Goal: Information Seeking & Learning: Find specific fact

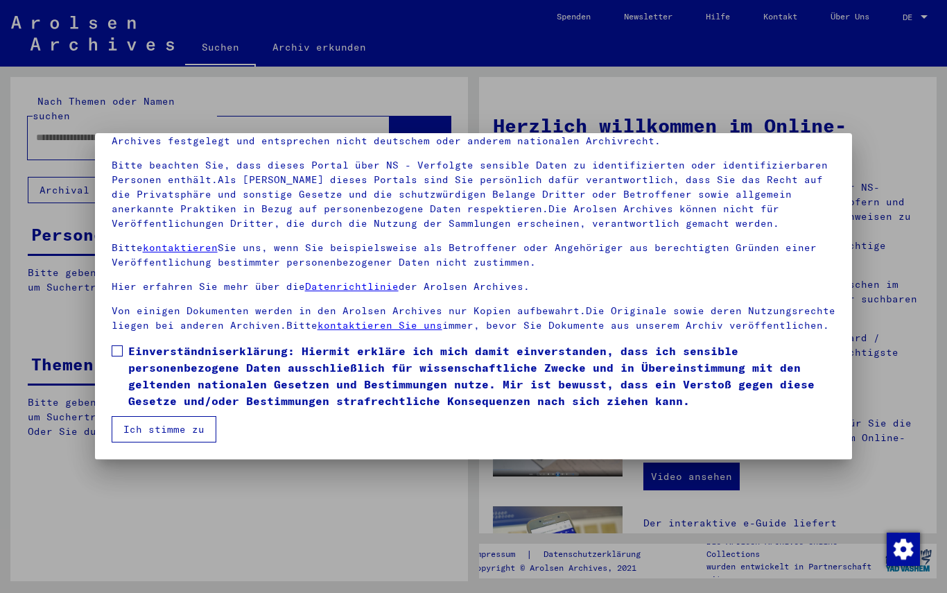
scroll to position [76, 0]
click at [136, 438] on button "Ich stimme zu" at bounding box center [164, 429] width 105 height 26
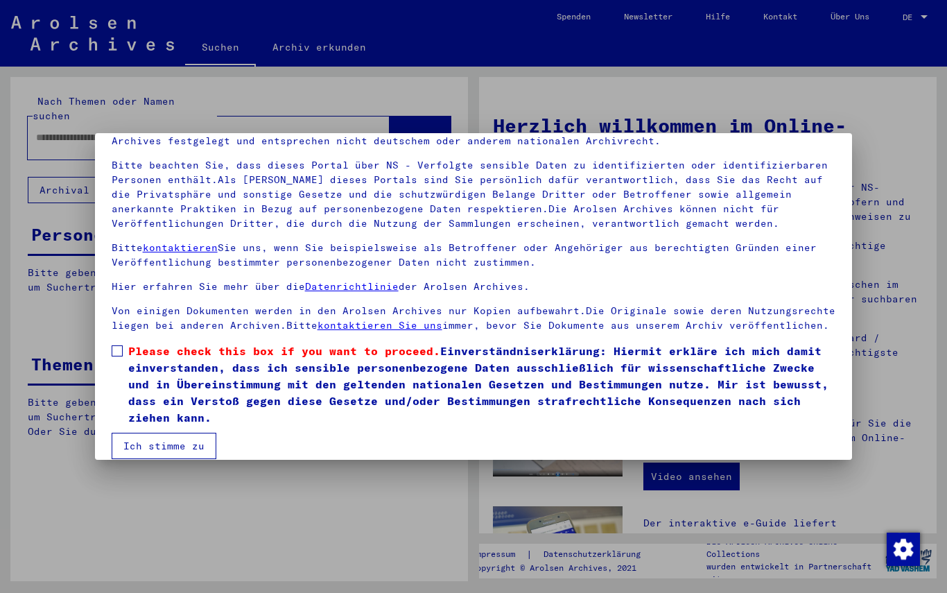
click at [135, 346] on span "Please check this box if you want to proceed." at bounding box center [284, 351] width 312 height 14
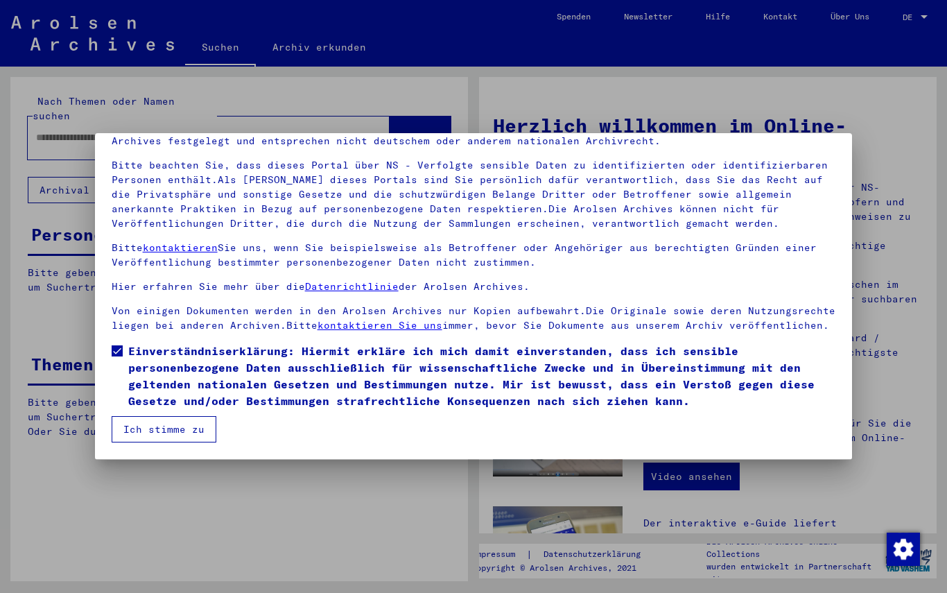
click at [141, 432] on button "Ich stimme zu" at bounding box center [164, 429] width 105 height 26
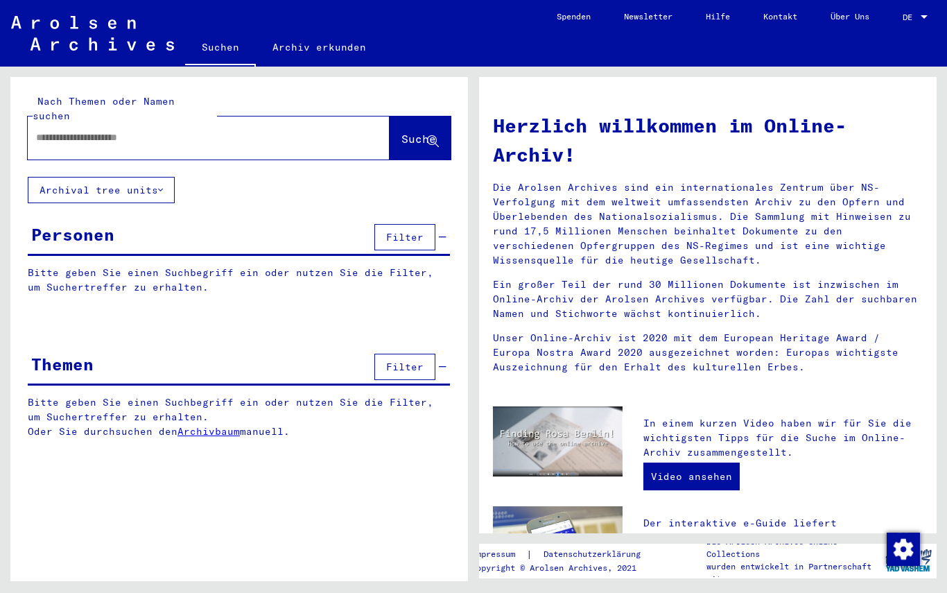
click at [53, 239] on div "Personen Filter" at bounding box center [239, 237] width 422 height 35
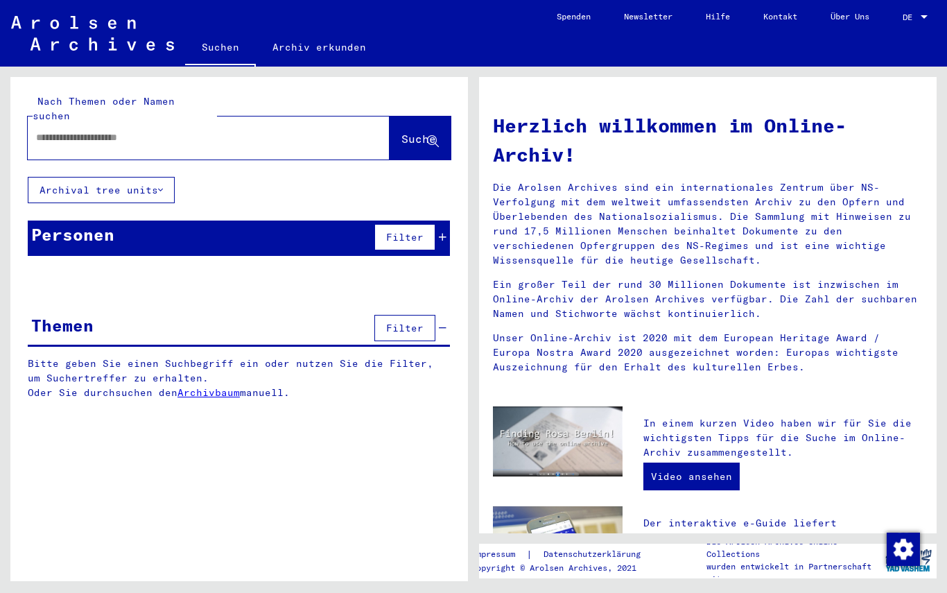
click at [112, 234] on div "Personen Filter" at bounding box center [239, 237] width 422 height 35
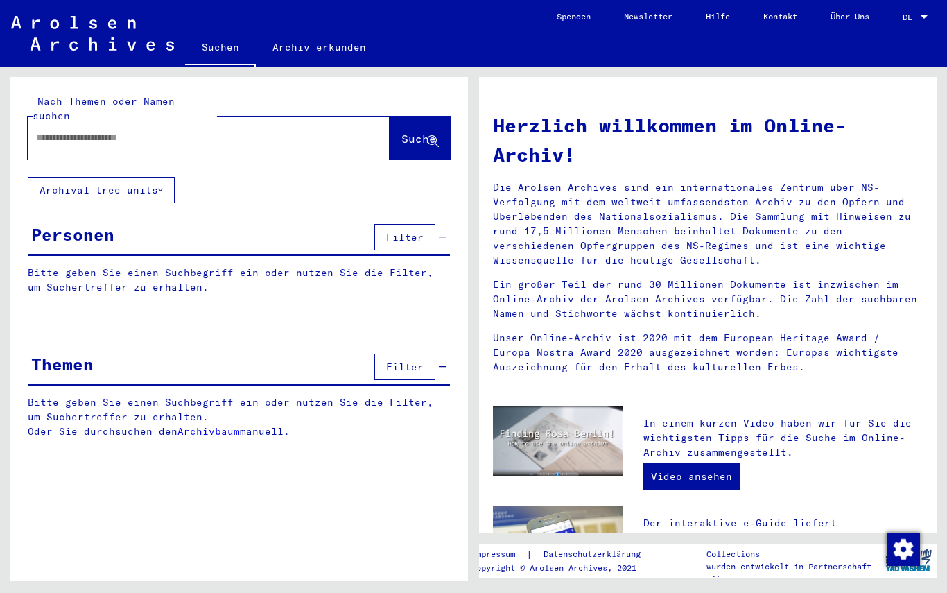
click at [67, 139] on div at bounding box center [209, 137] width 362 height 43
click at [54, 130] on input "text" at bounding box center [192, 137] width 312 height 15
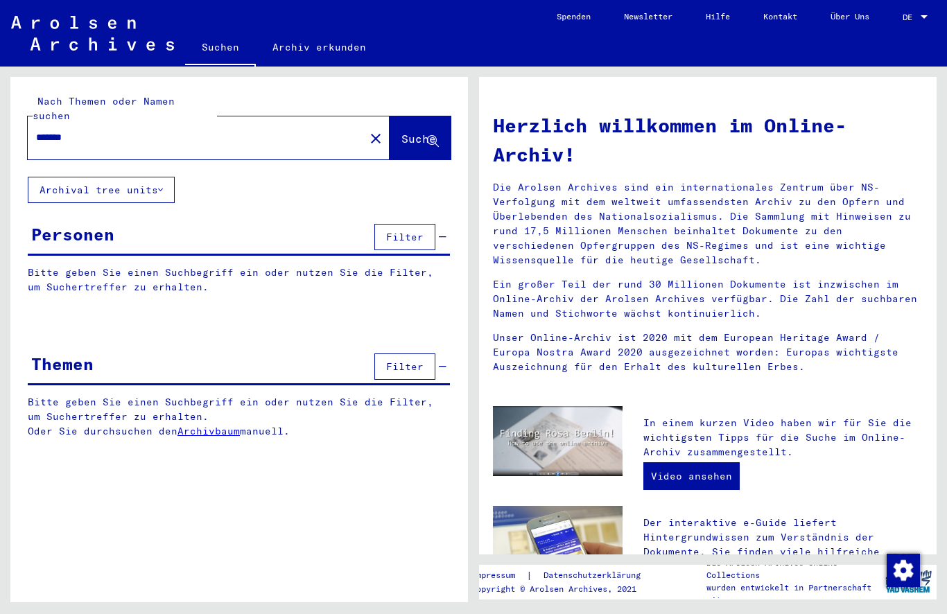
type input "*******"
click at [433, 136] on icon at bounding box center [433, 142] width 12 height 12
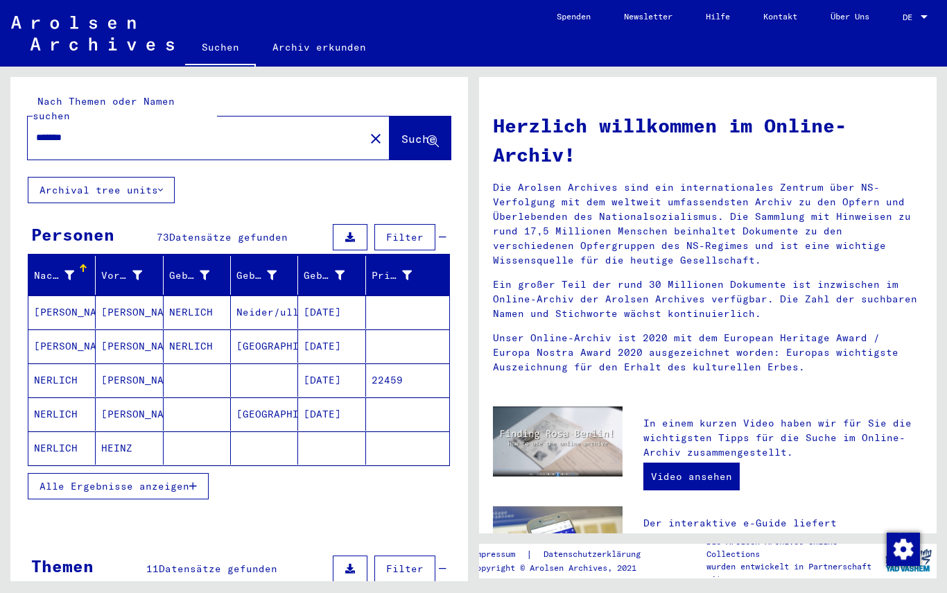
click at [58, 480] on span "Alle Ergebnisse anzeigen" at bounding box center [115, 486] width 150 height 12
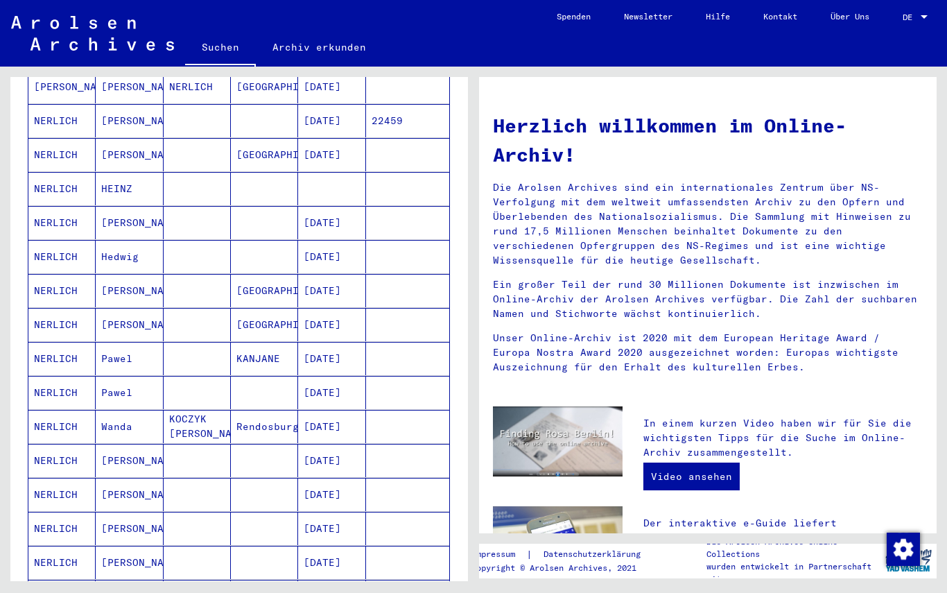
click at [0, 303] on div "Nach Themen oder Namen suchen ******* close Suche Archival tree units Personen …" at bounding box center [237, 324] width 474 height 514
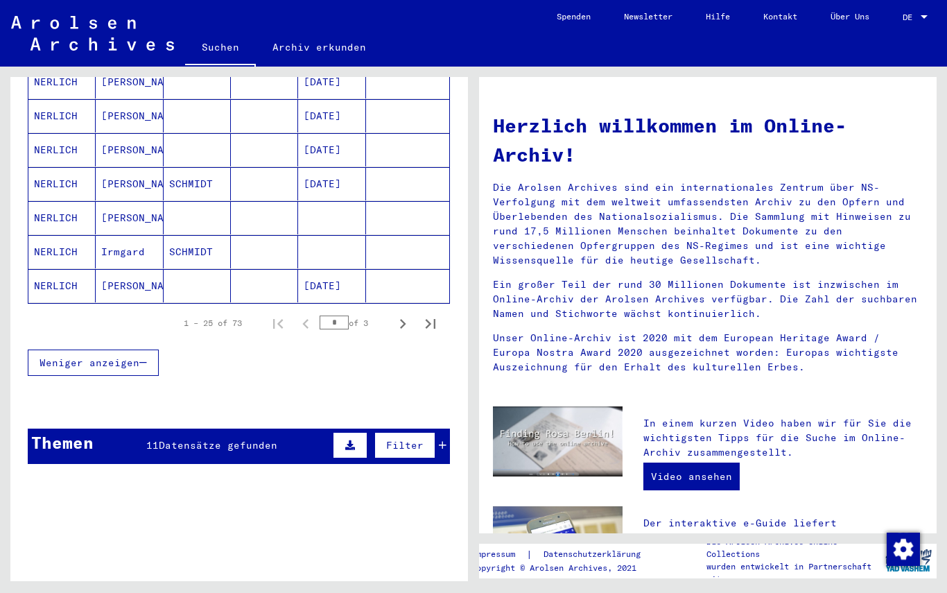
scroll to position [844, 0]
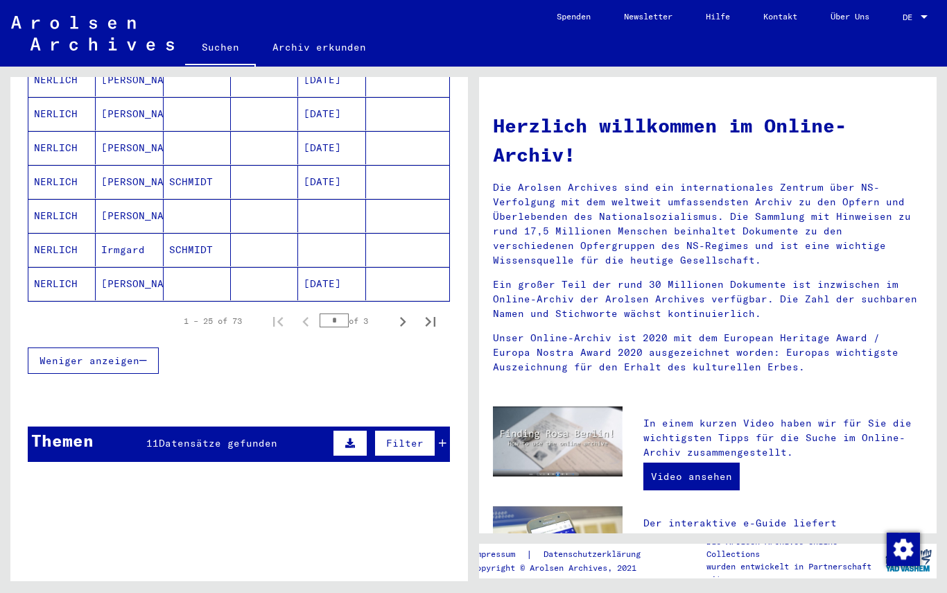
click at [399, 312] on icon "Next page" at bounding box center [402, 321] width 19 height 19
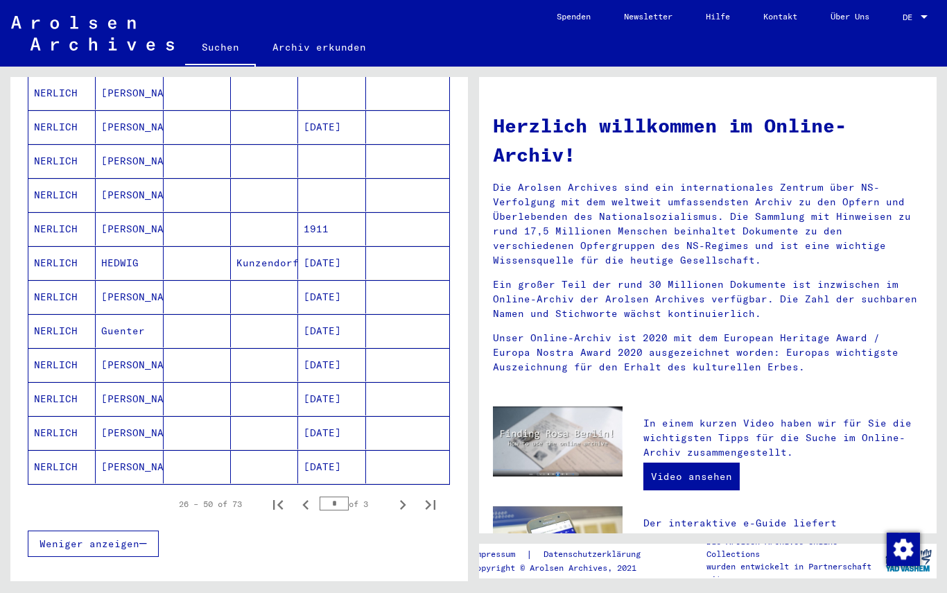
scroll to position [659, 0]
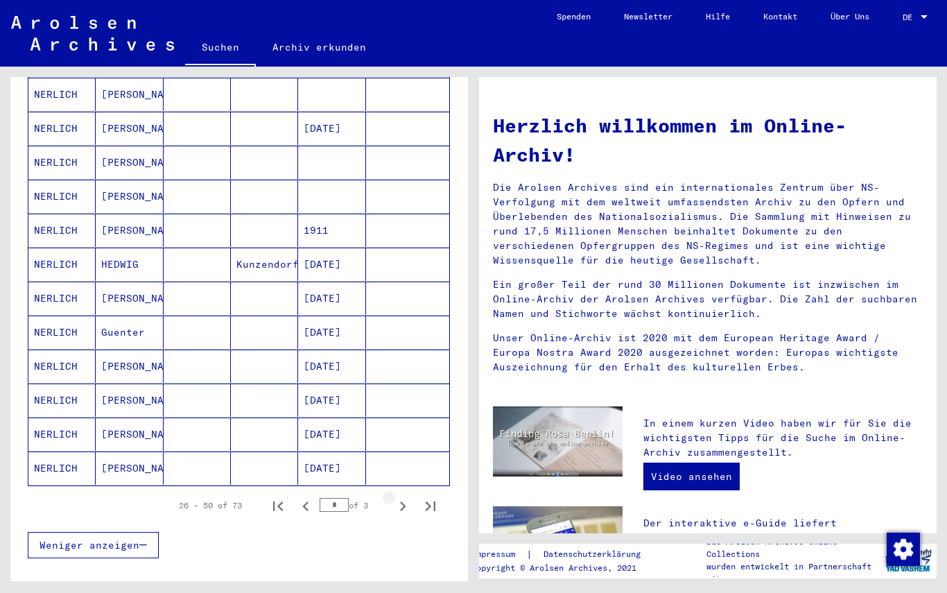
click at [404, 501] on icon "Next page" at bounding box center [403, 506] width 6 height 10
type input "*"
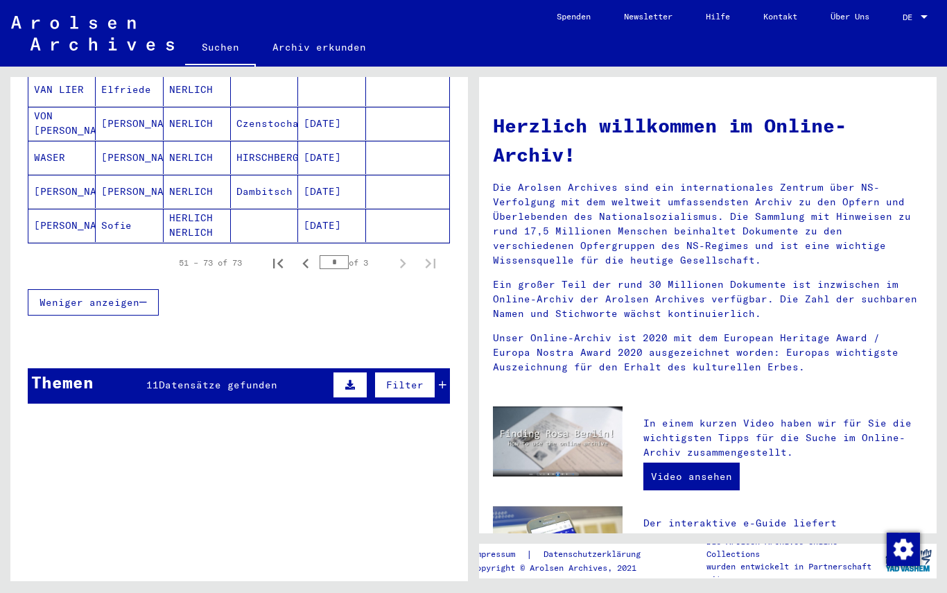
scroll to position [835, 0]
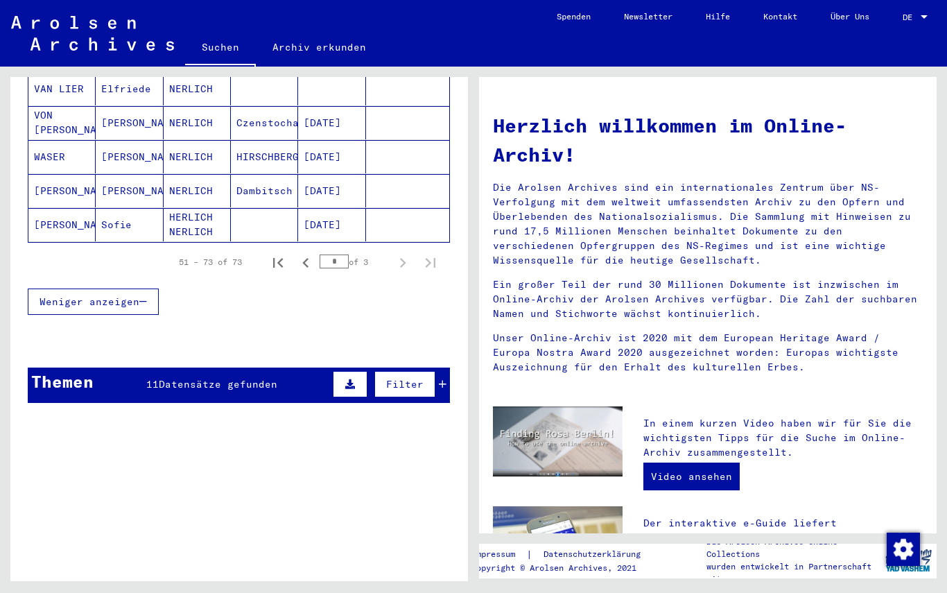
click at [352, 374] on button at bounding box center [350, 384] width 35 height 26
click at [92, 408] on button at bounding box center [99, 421] width 44 height 26
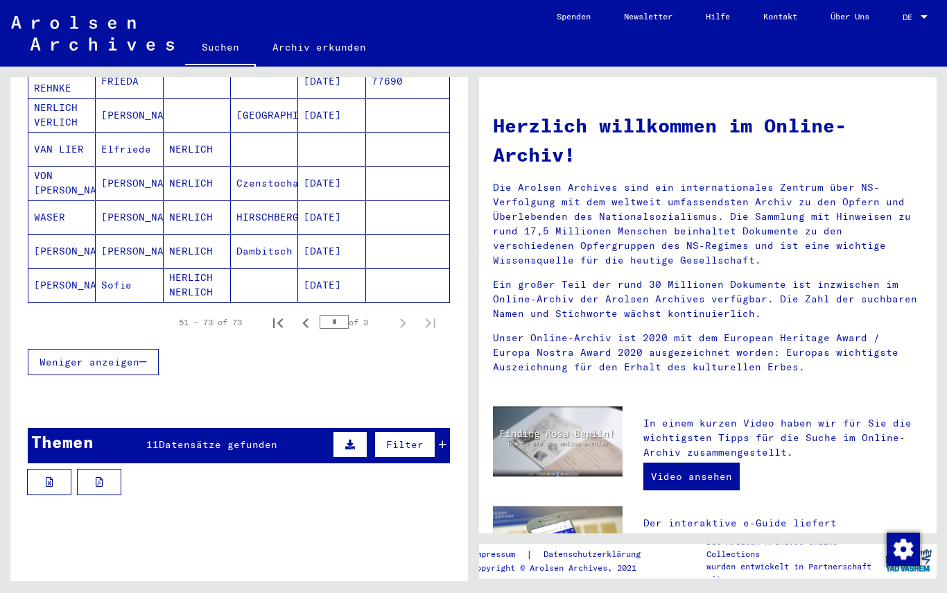
scroll to position [801, 0]
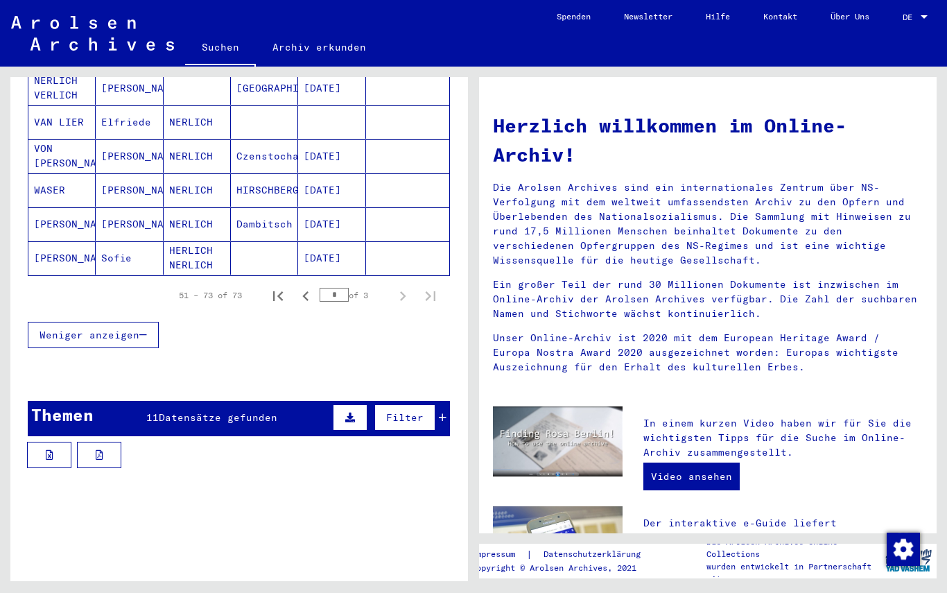
click at [39, 444] on button at bounding box center [49, 455] width 44 height 26
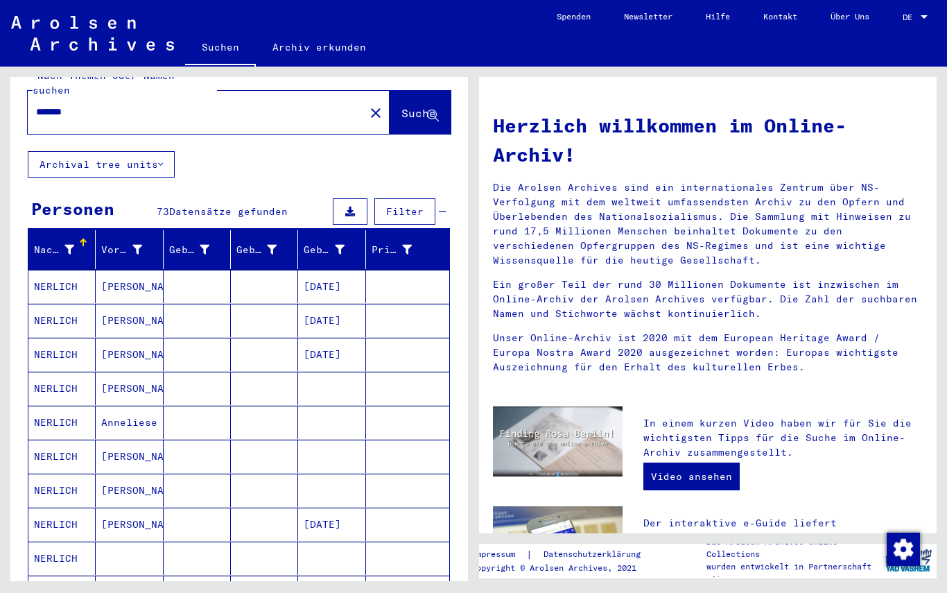
scroll to position [25, 0]
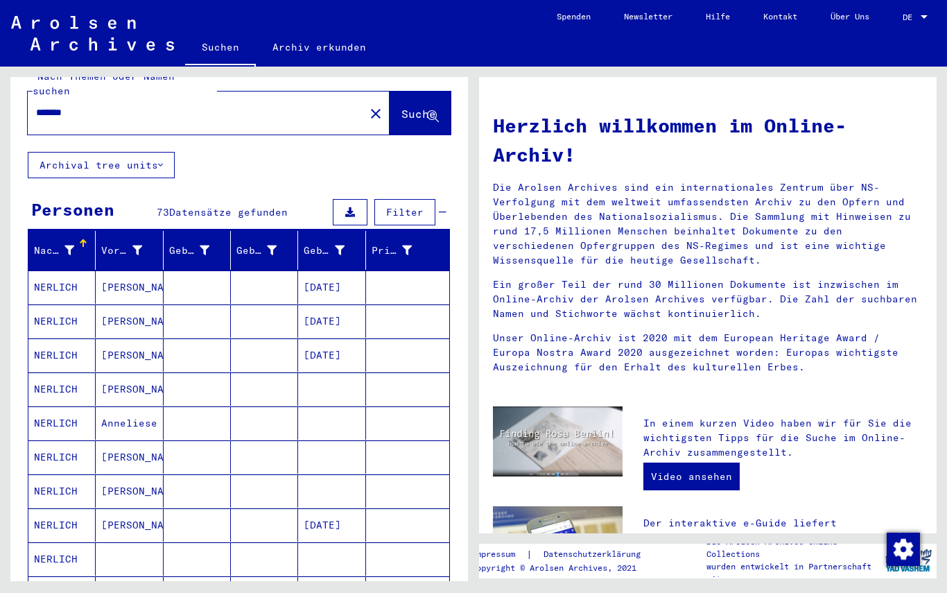
click at [46, 197] on div "Personen" at bounding box center [72, 209] width 83 height 25
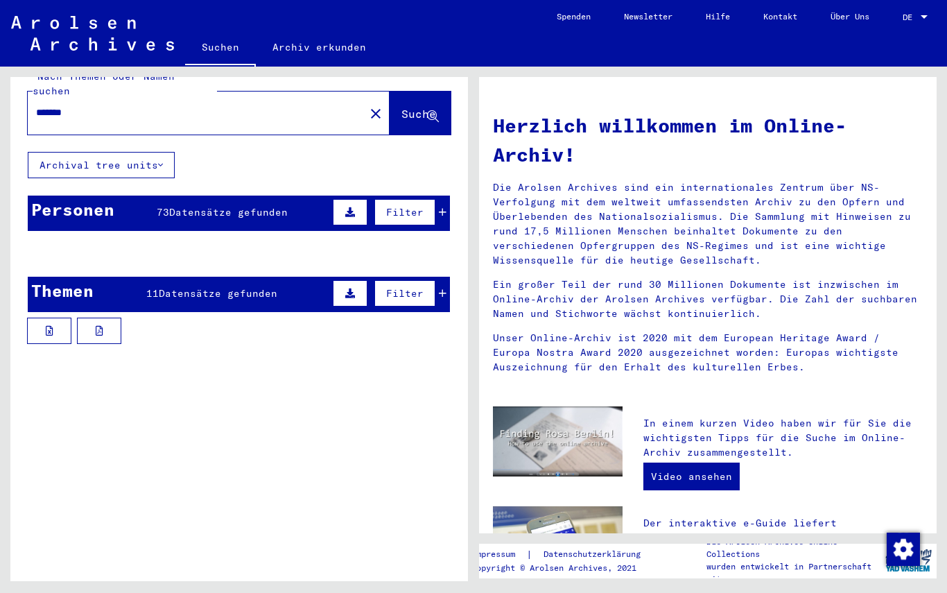
click at [58, 207] on div "Personen" at bounding box center [72, 209] width 83 height 25
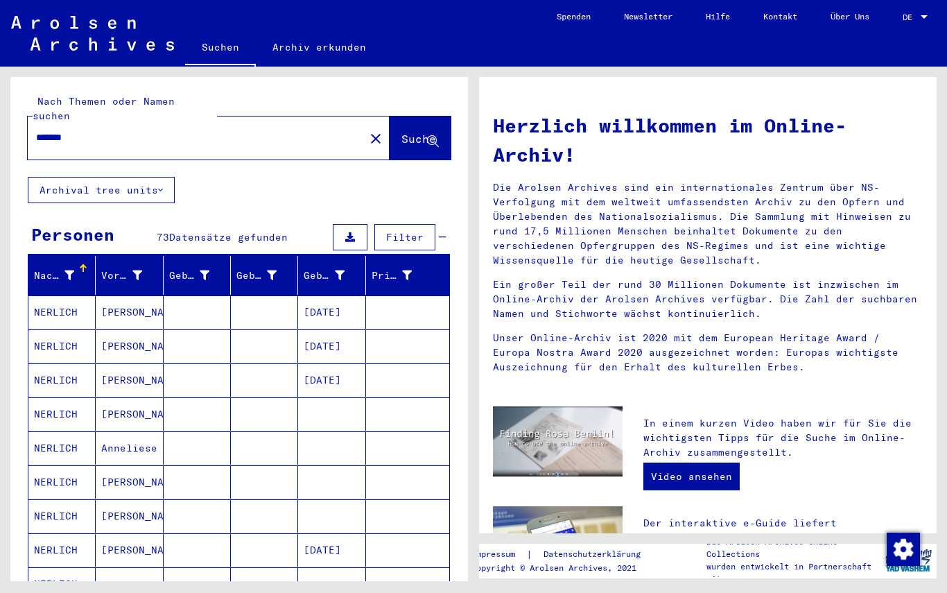
scroll to position [0, 0]
click at [101, 130] on input "*******" at bounding box center [192, 137] width 312 height 15
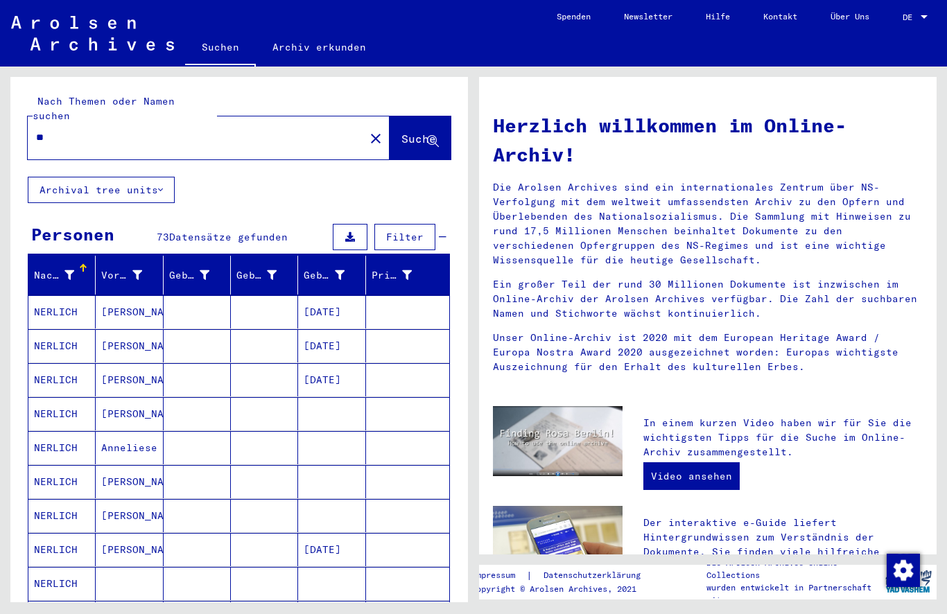
type input "*"
click at [417, 132] on span "Suche" at bounding box center [418, 139] width 35 height 14
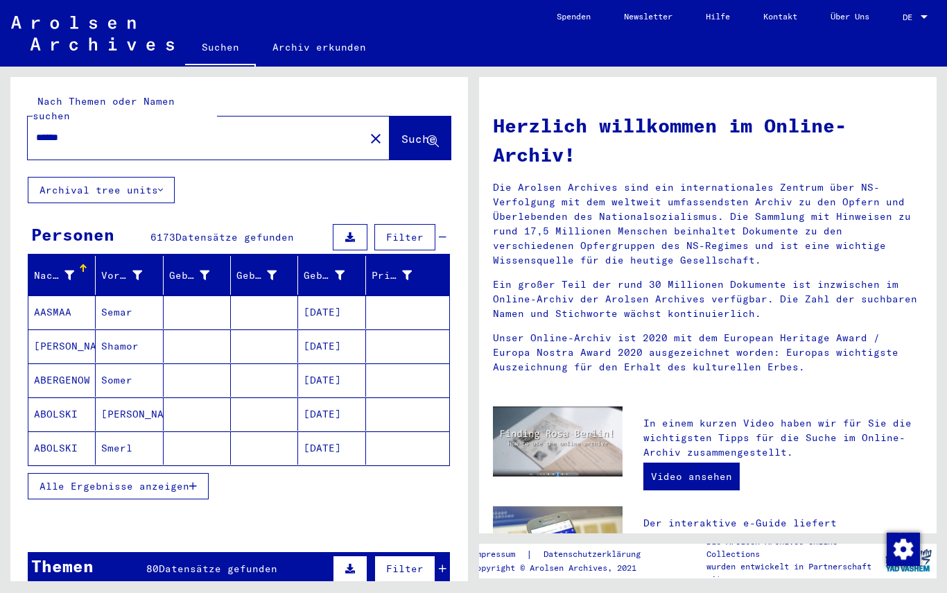
click at [186, 478] on button "Alle Ergebnisse anzeigen" at bounding box center [118, 486] width 181 height 26
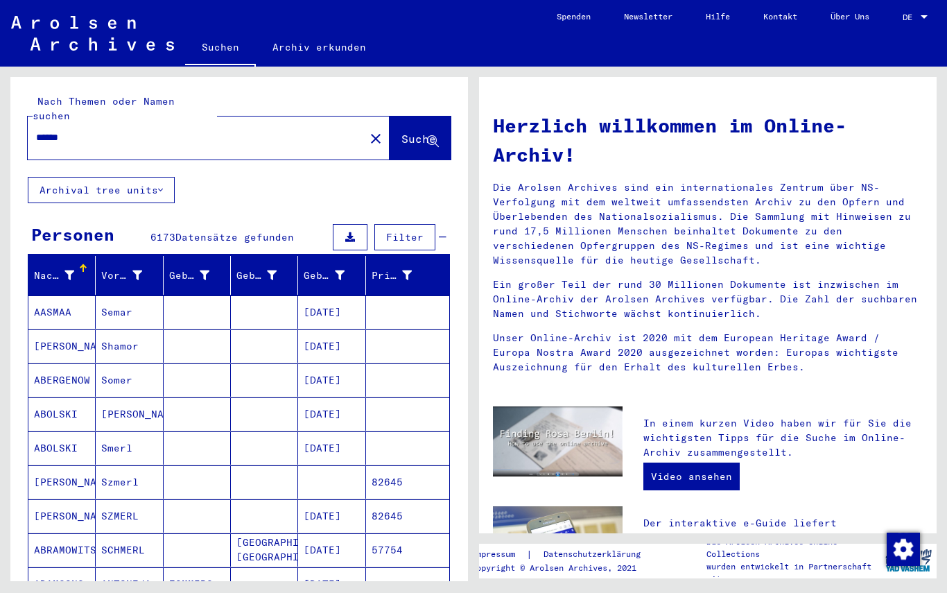
click at [92, 130] on input "******" at bounding box center [192, 137] width 312 height 15
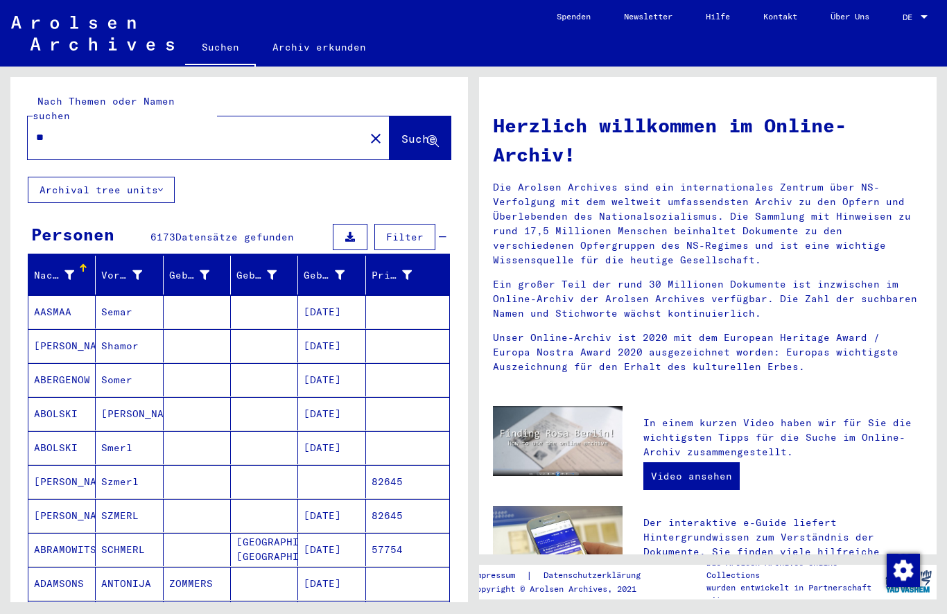
type input "*"
type input "********"
click at [427, 136] on icon at bounding box center [433, 142] width 12 height 12
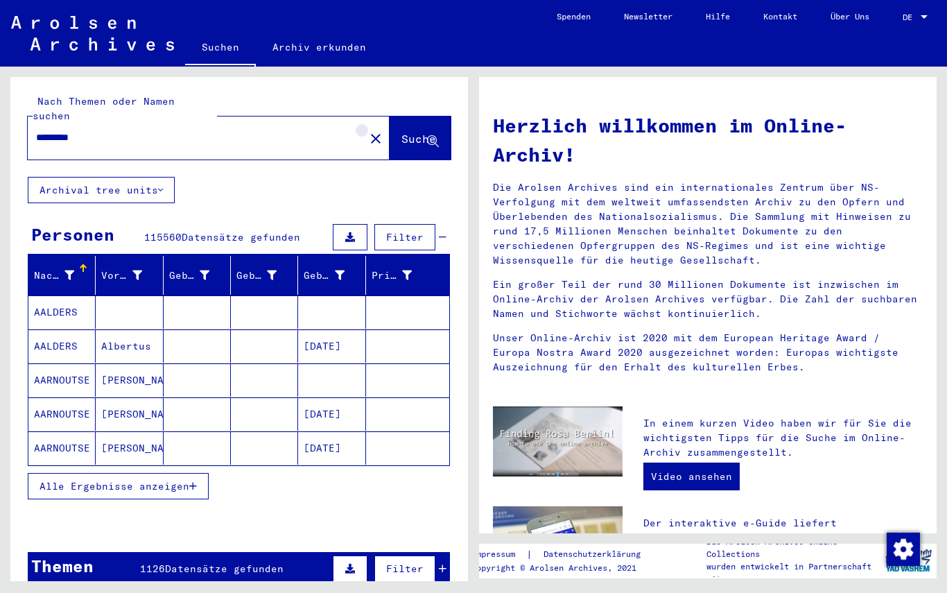
click at [362, 124] on button "close" at bounding box center [376, 138] width 28 height 28
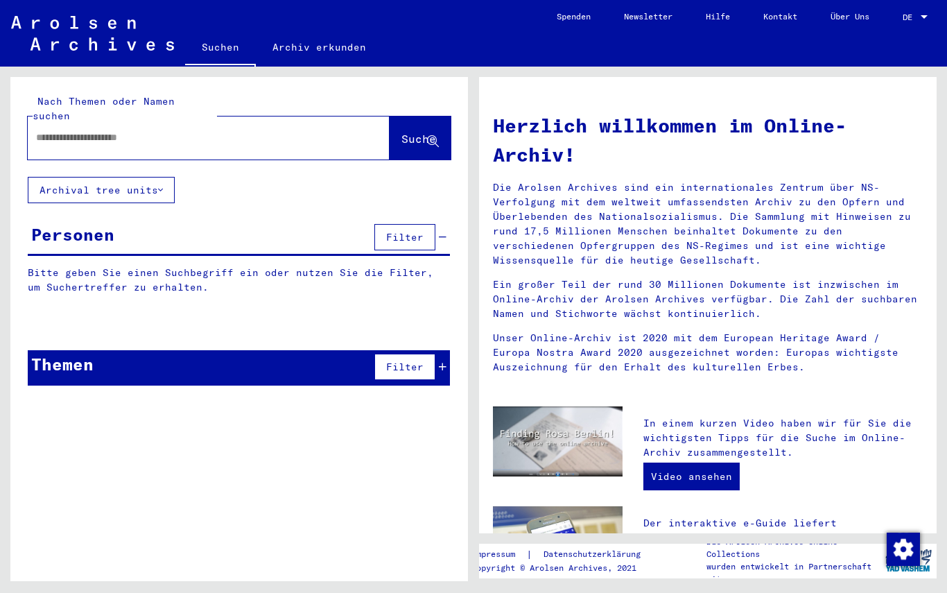
click at [51, 130] on input "text" at bounding box center [192, 137] width 312 height 15
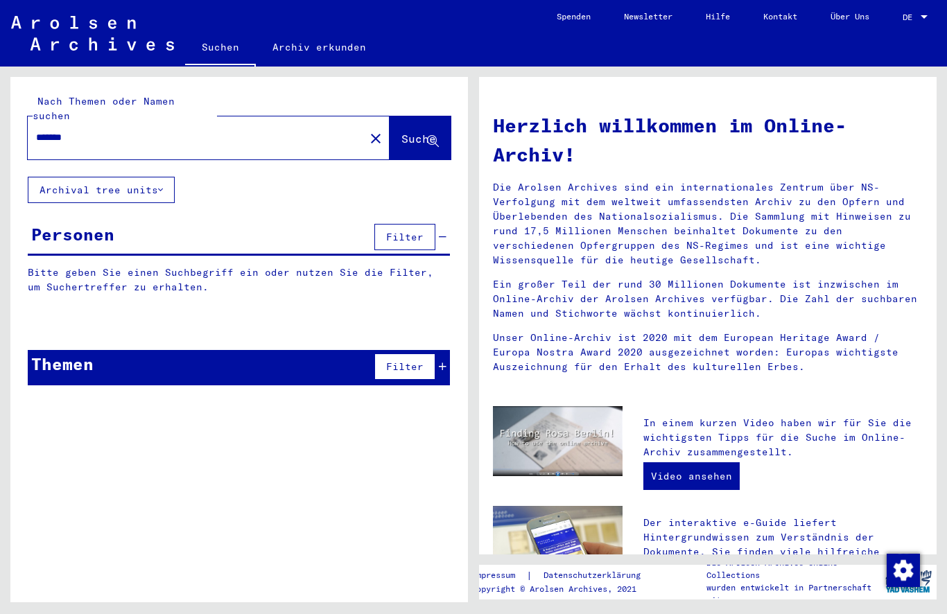
type input "*******"
click at [401, 132] on span "Suche" at bounding box center [418, 139] width 35 height 14
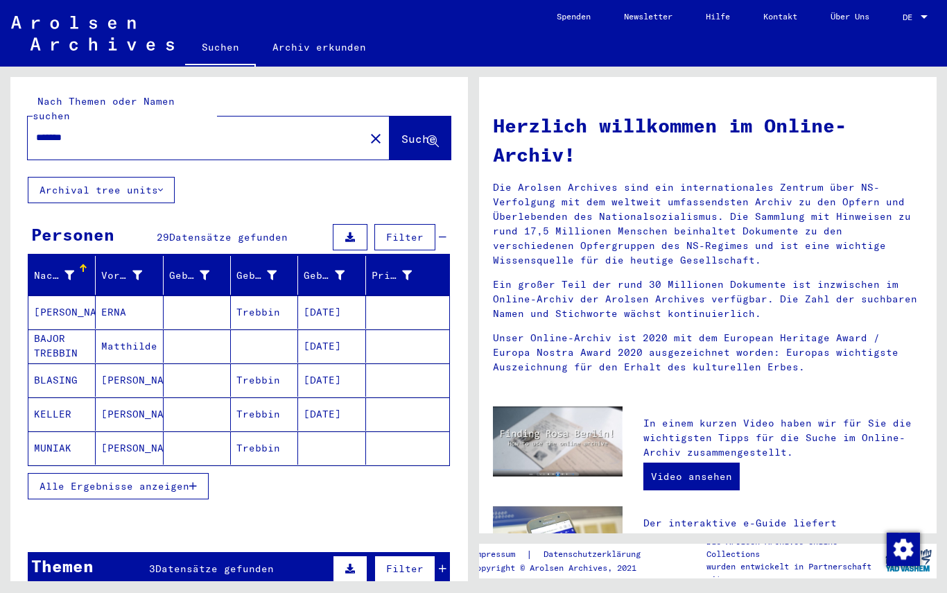
click at [78, 483] on button "Alle Ergebnisse anzeigen" at bounding box center [118, 486] width 181 height 26
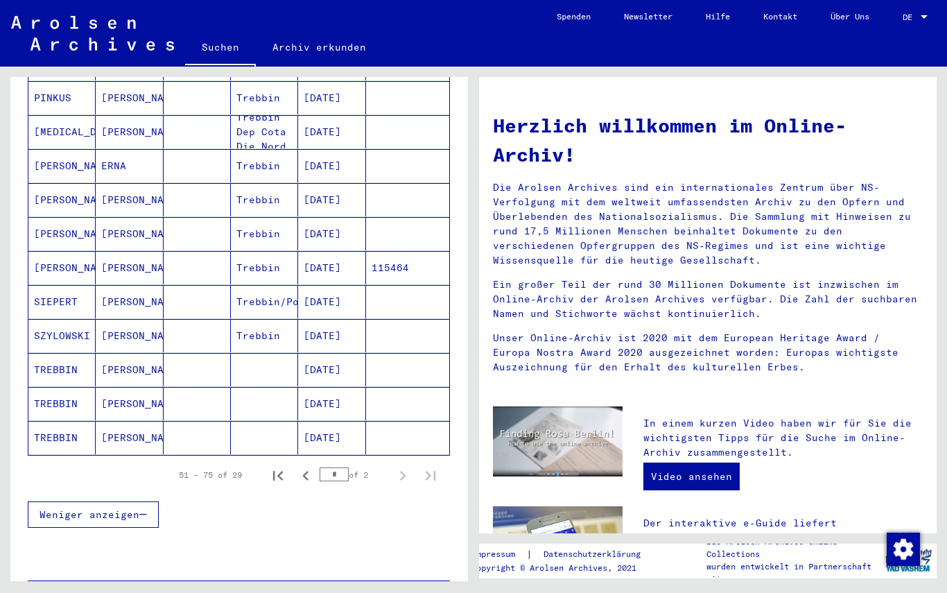
scroll to position [709, 0]
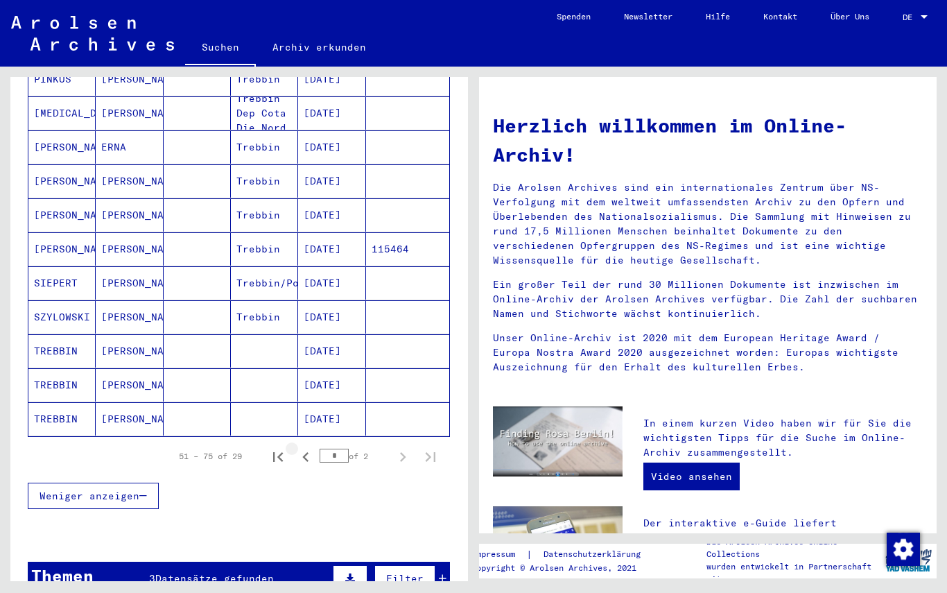
click at [308, 447] on icon "Previous page" at bounding box center [305, 456] width 19 height 19
type input "*"
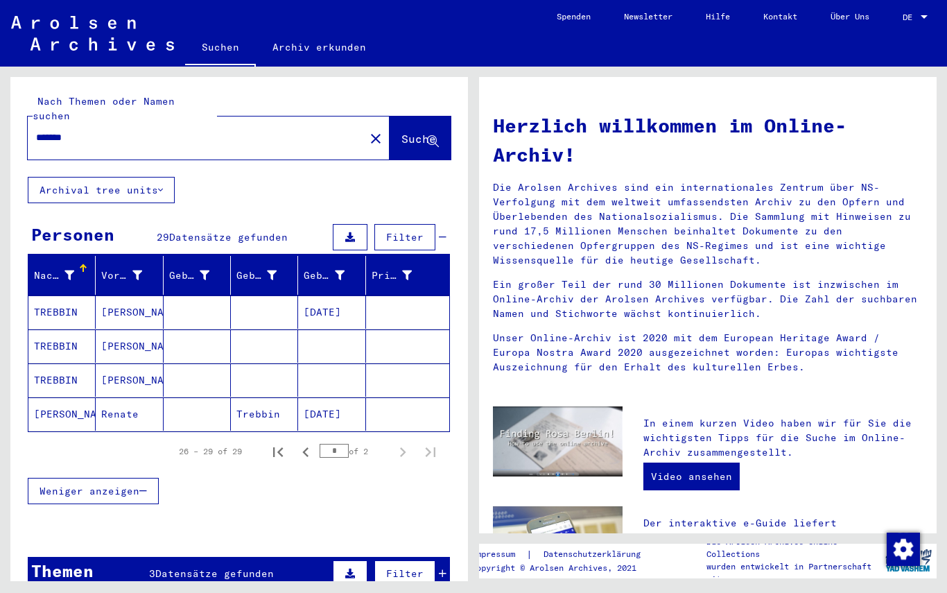
scroll to position [0, 0]
click at [132, 139] on div "******* close" at bounding box center [209, 137] width 362 height 43
click at [104, 130] on input "*******" at bounding box center [192, 137] width 312 height 15
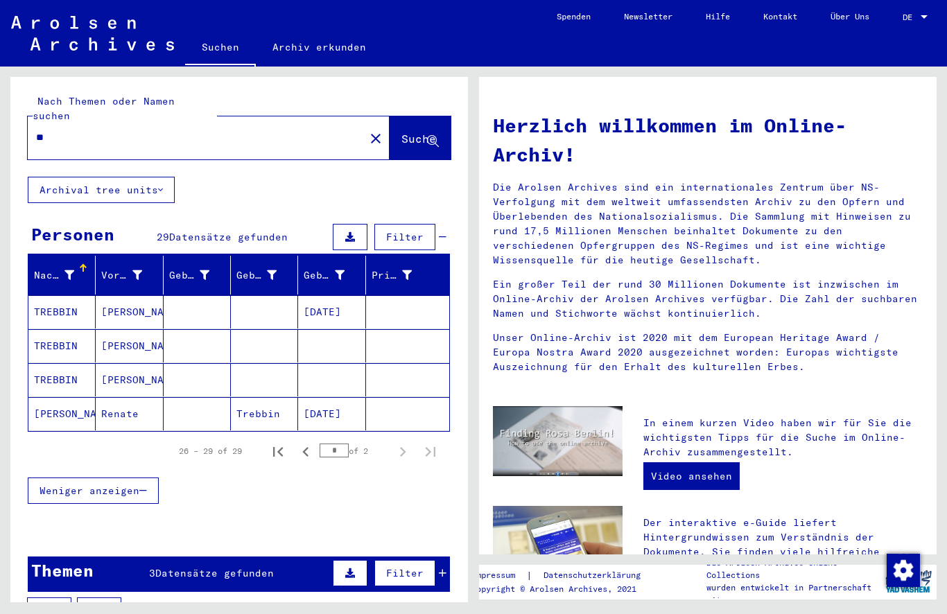
type input "*"
click at [401, 132] on span "Suche" at bounding box center [418, 139] width 35 height 14
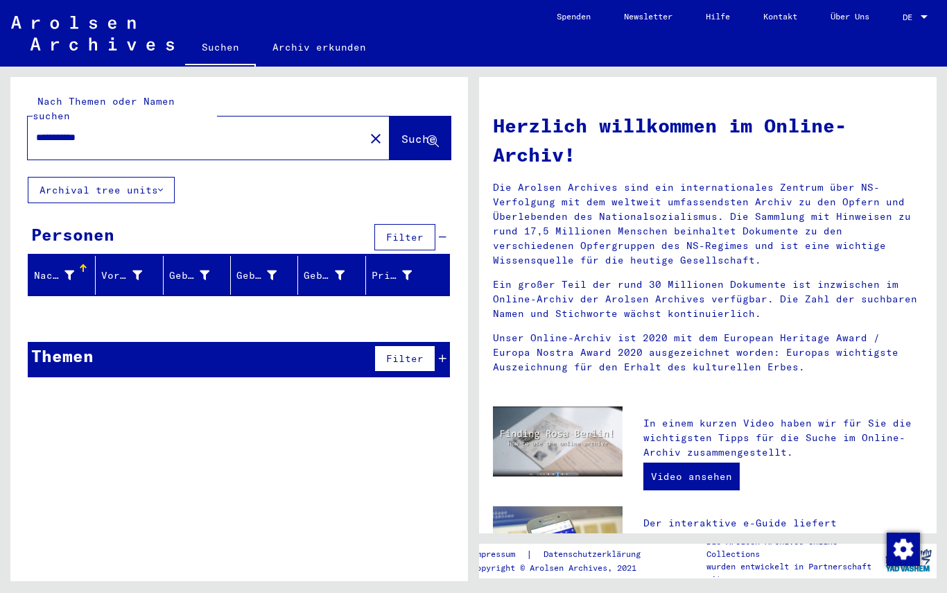
click at [112, 130] on input "**********" at bounding box center [192, 137] width 312 height 15
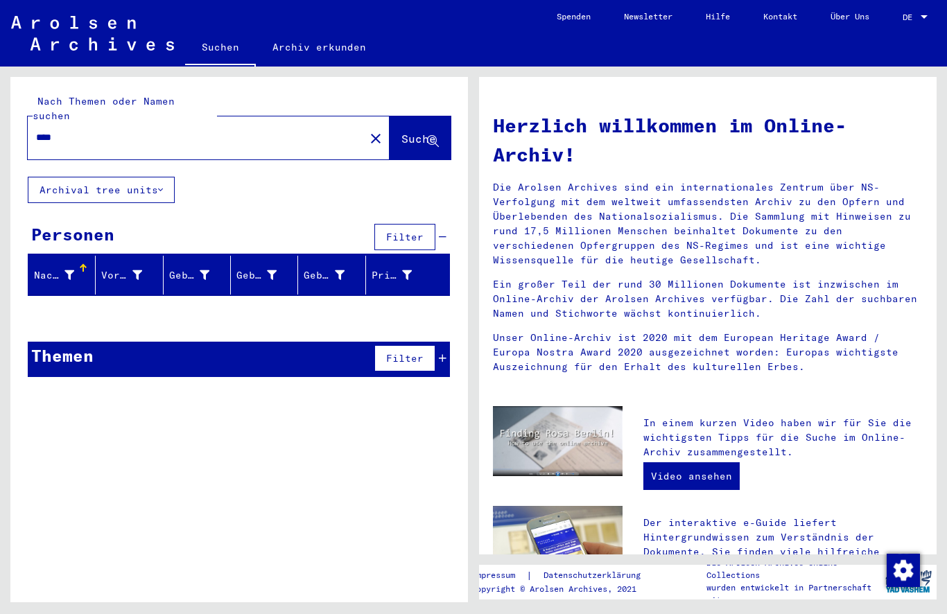
type input "***"
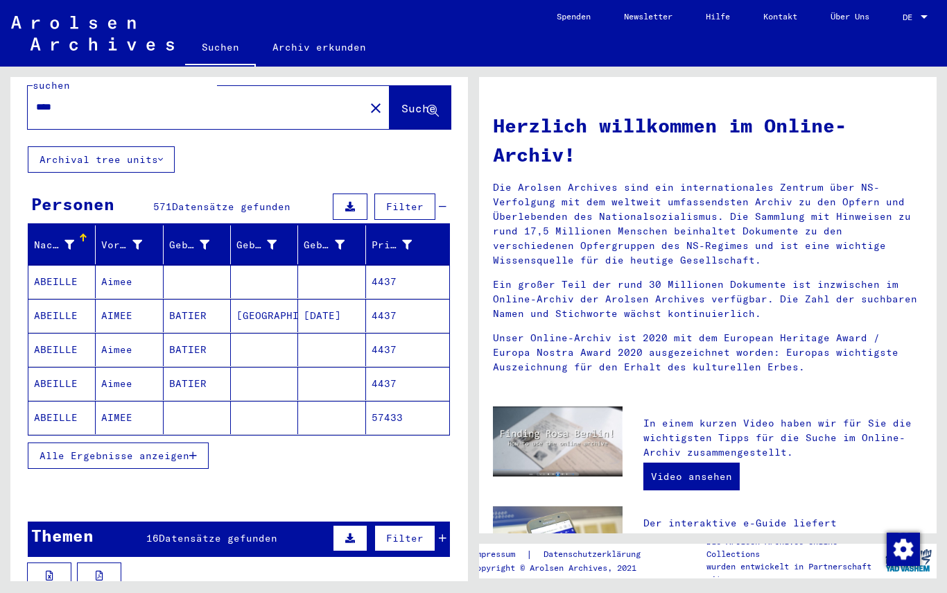
scroll to position [34, 0]
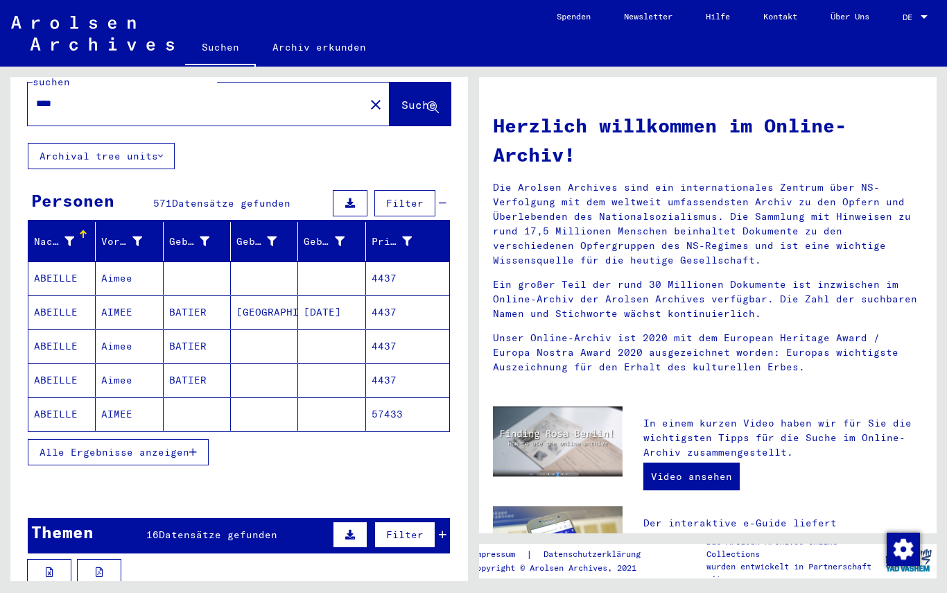
click at [51, 446] on span "Alle Ergebnisse anzeigen" at bounding box center [115, 452] width 150 height 12
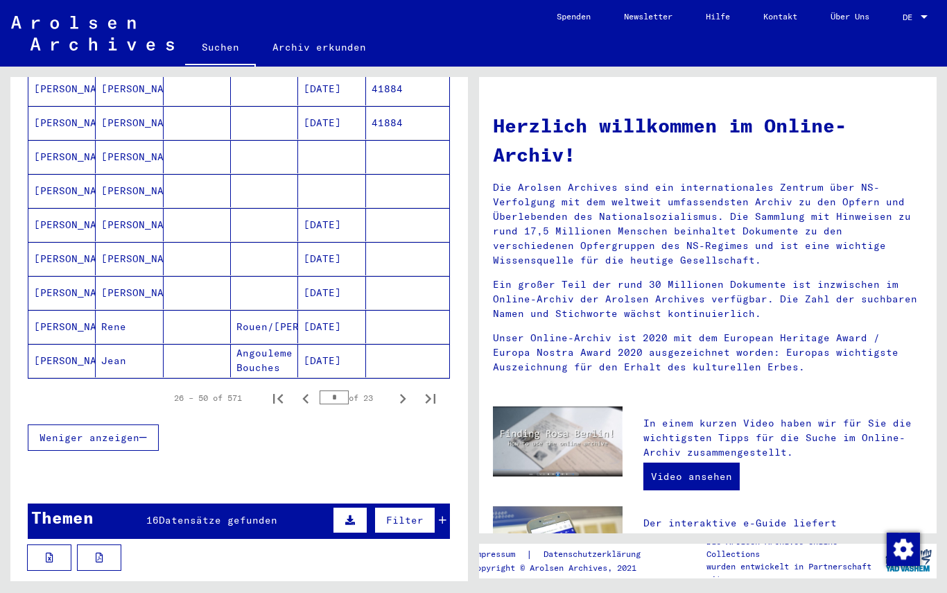
scroll to position [772, 0]
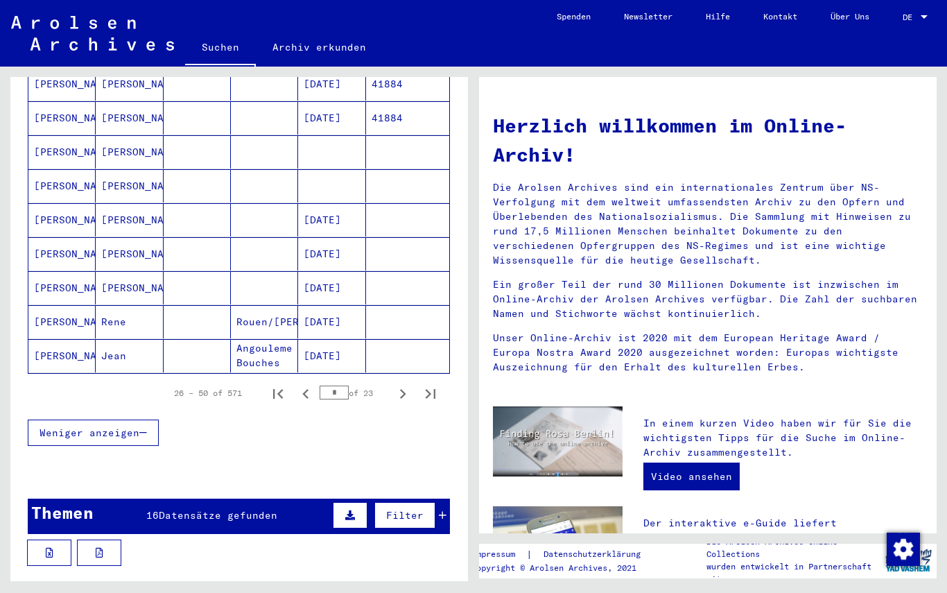
click at [303, 384] on icon "Previous page" at bounding box center [305, 393] width 19 height 19
click at [409, 384] on icon "Next page" at bounding box center [402, 393] width 19 height 19
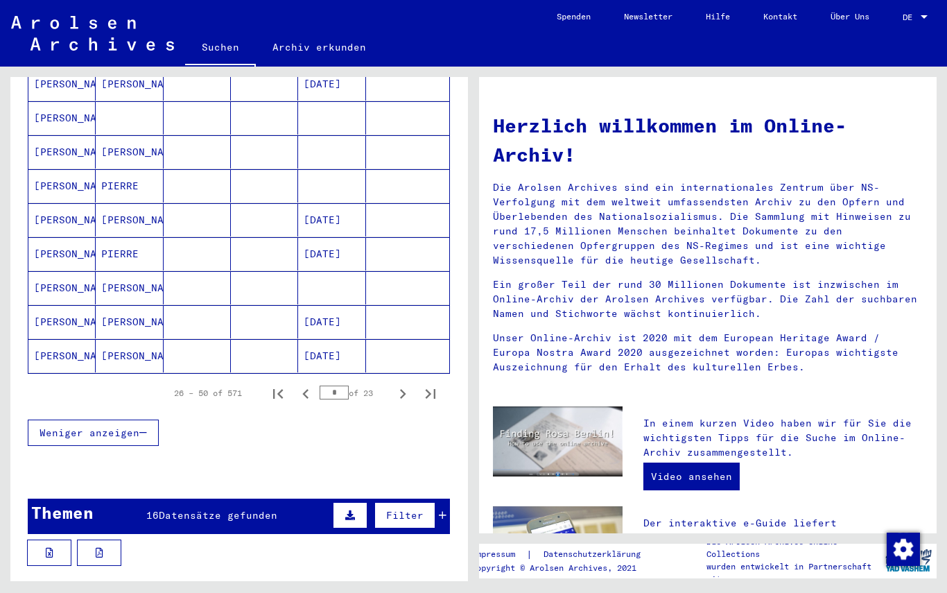
click at [401, 389] on icon "Next page" at bounding box center [403, 394] width 6 height 10
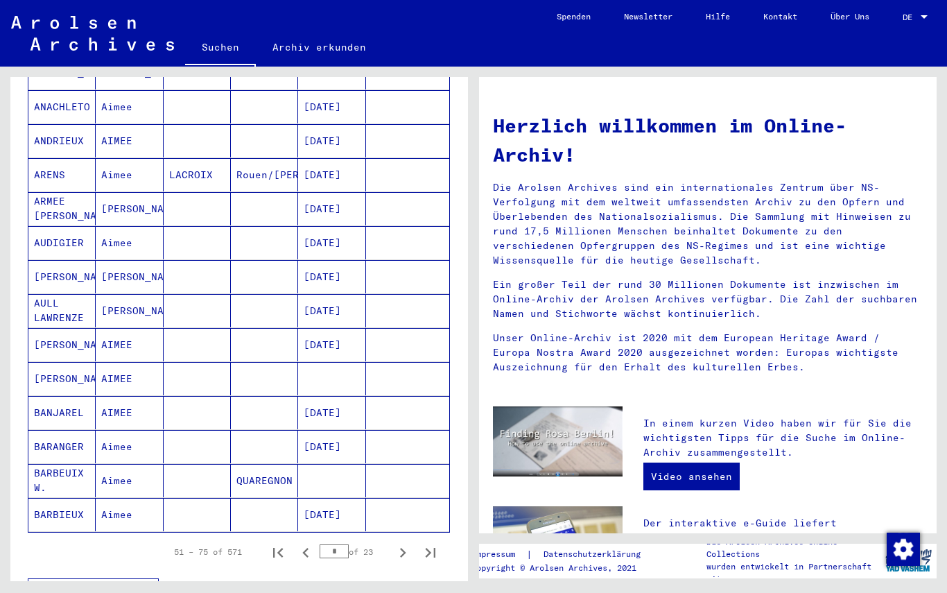
scroll to position [605, 0]
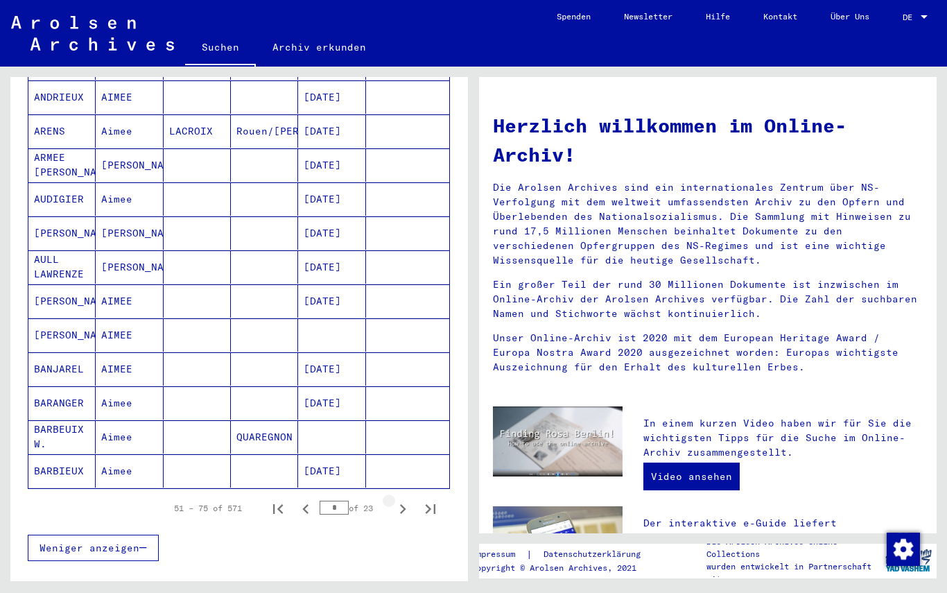
click at [410, 499] on icon "Next page" at bounding box center [402, 508] width 19 height 19
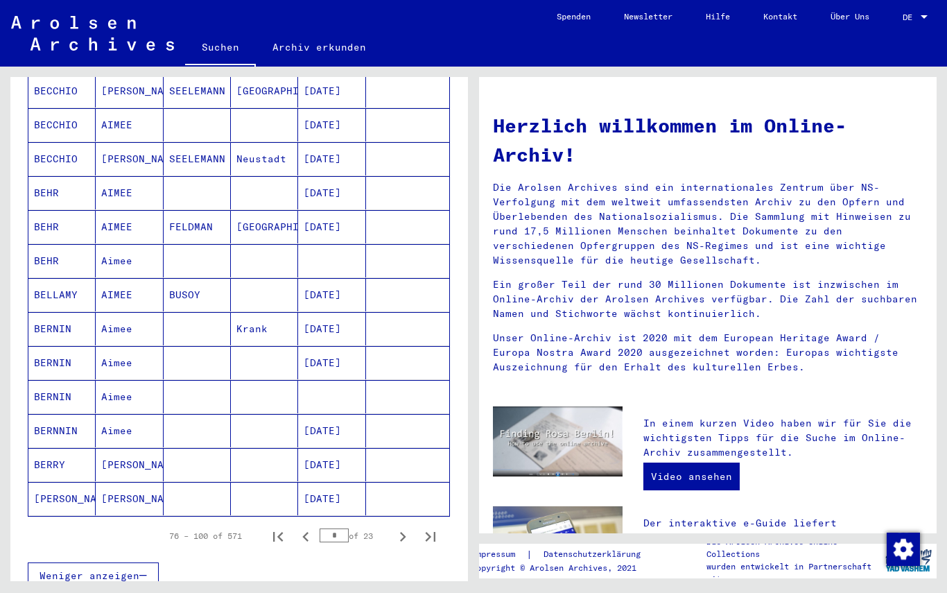
scroll to position [634, 0]
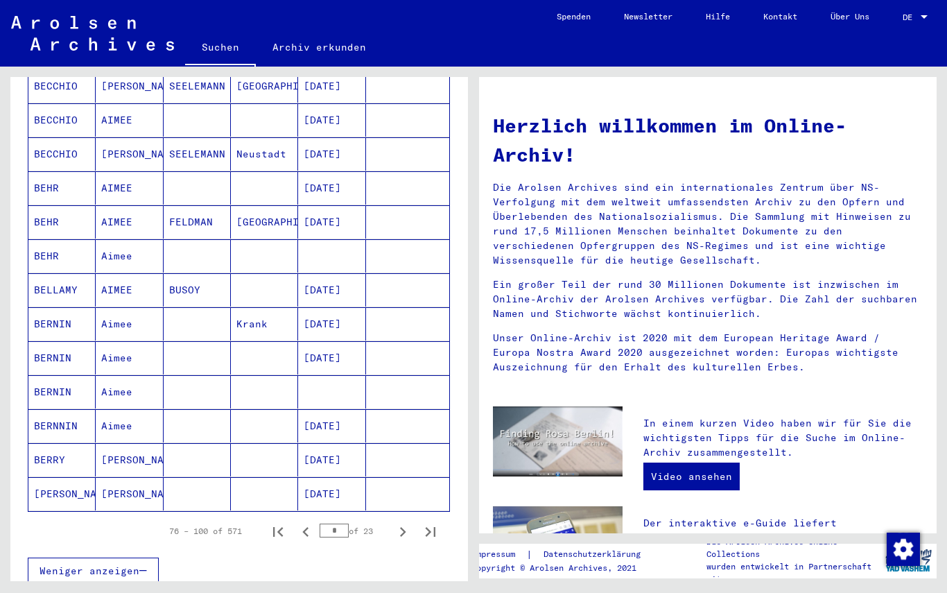
click at [410, 522] on icon "Next page" at bounding box center [402, 531] width 19 height 19
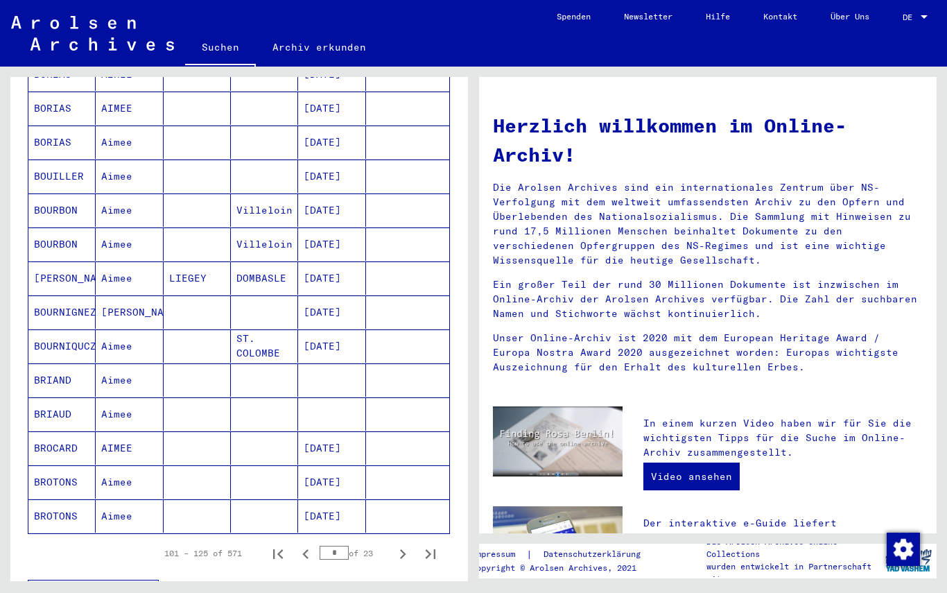
scroll to position [628, 0]
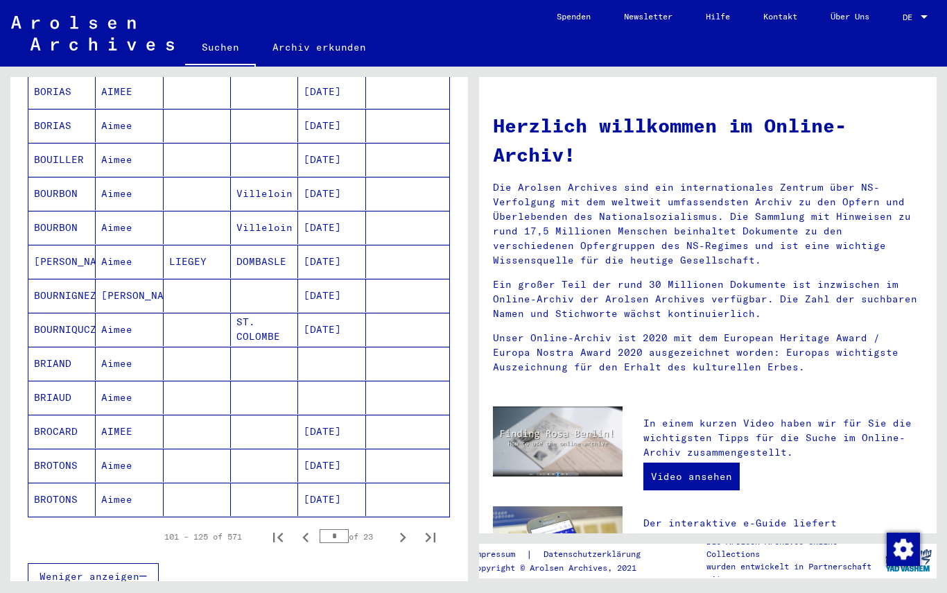
click at [395, 528] on icon "Next page" at bounding box center [402, 537] width 19 height 19
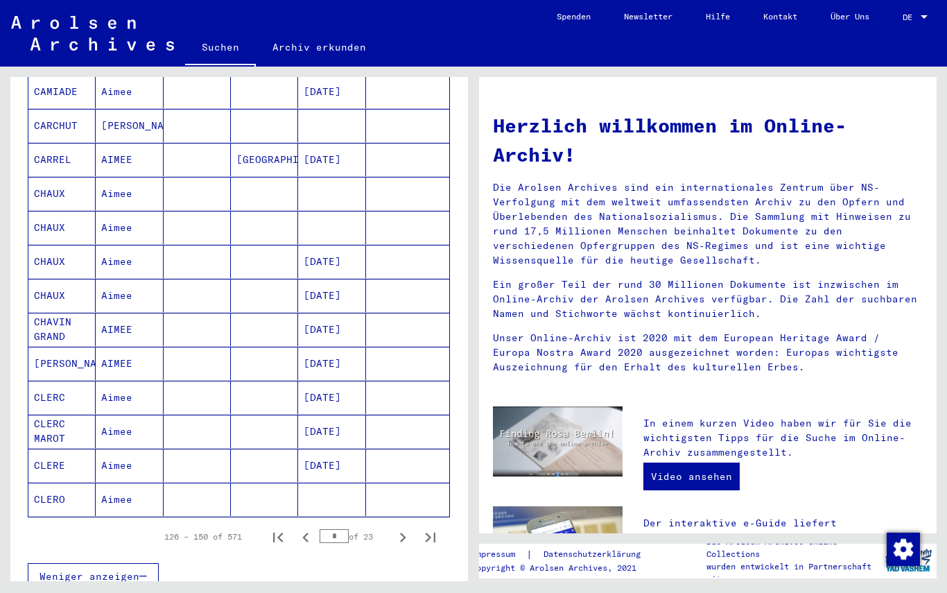
scroll to position [627, 0]
click at [401, 528] on icon "Next page" at bounding box center [402, 537] width 19 height 19
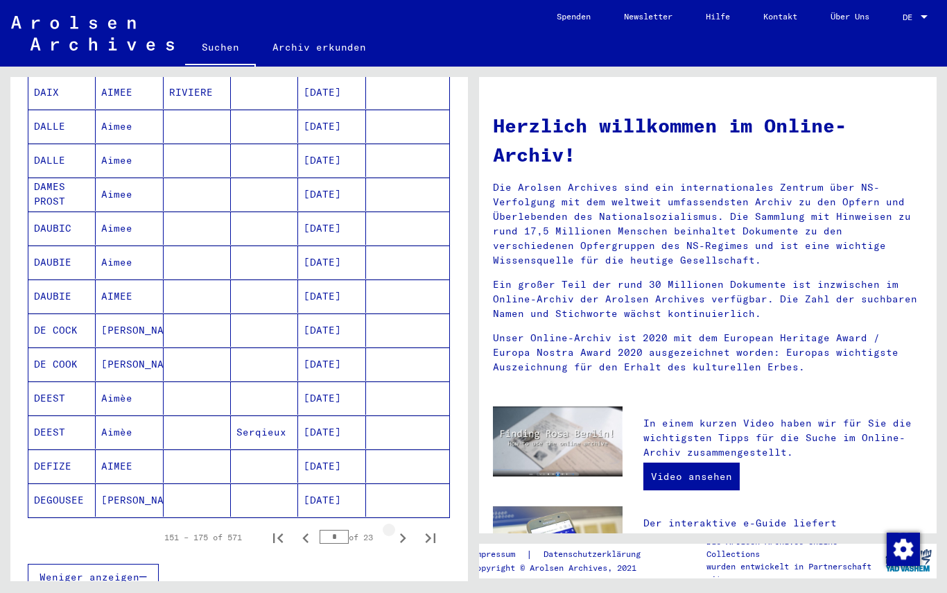
click at [404, 533] on button "Next page" at bounding box center [403, 537] width 28 height 28
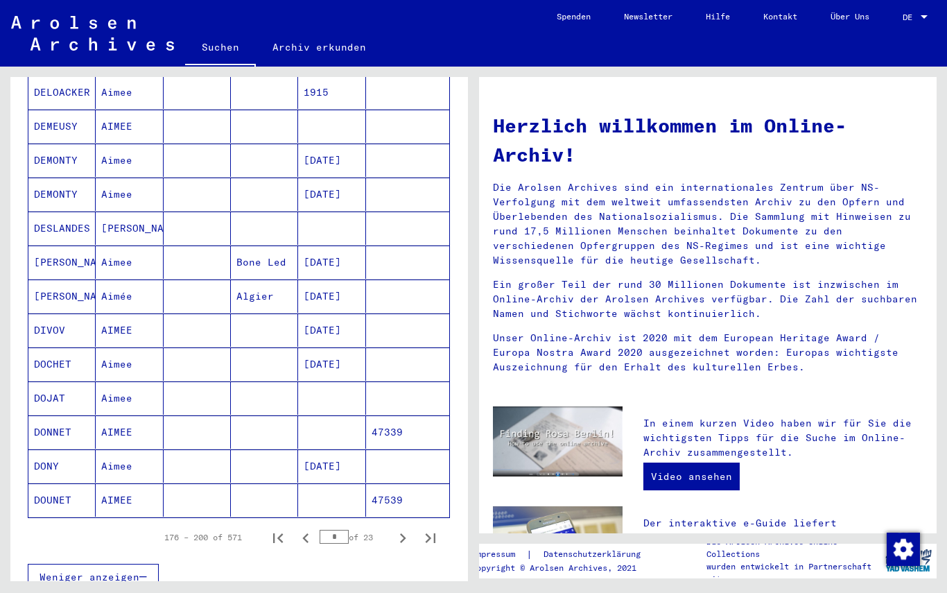
click at [407, 534] on button "Next page" at bounding box center [403, 537] width 28 height 28
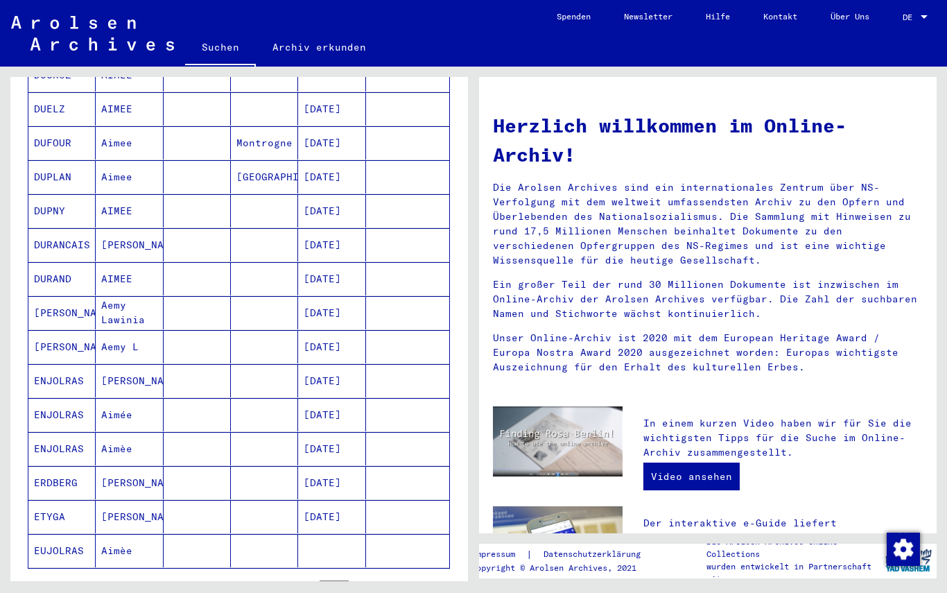
scroll to position [576, 0]
click at [398, 580] on icon "Next page" at bounding box center [402, 589] width 19 height 19
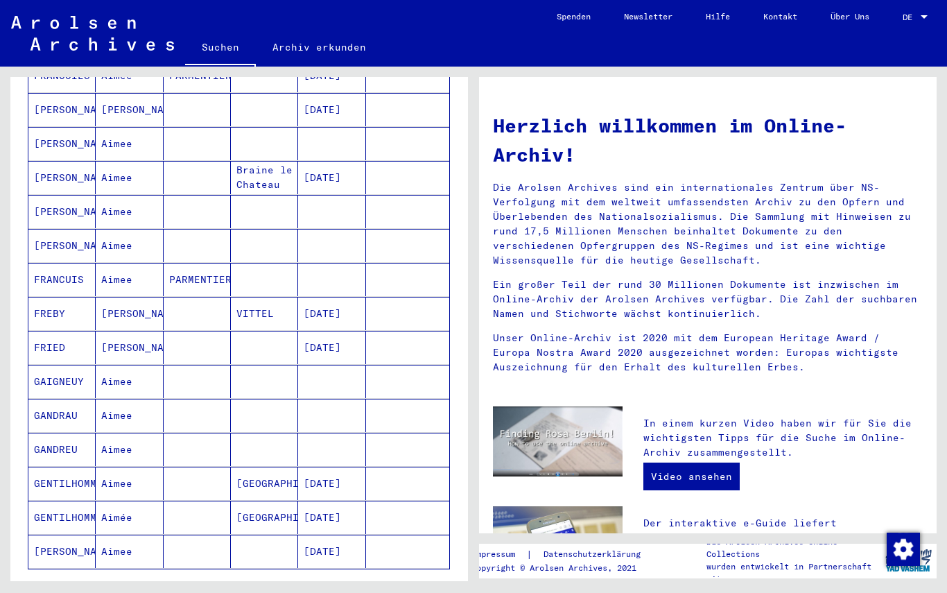
click at [406, 580] on icon "Next page" at bounding box center [402, 589] width 19 height 19
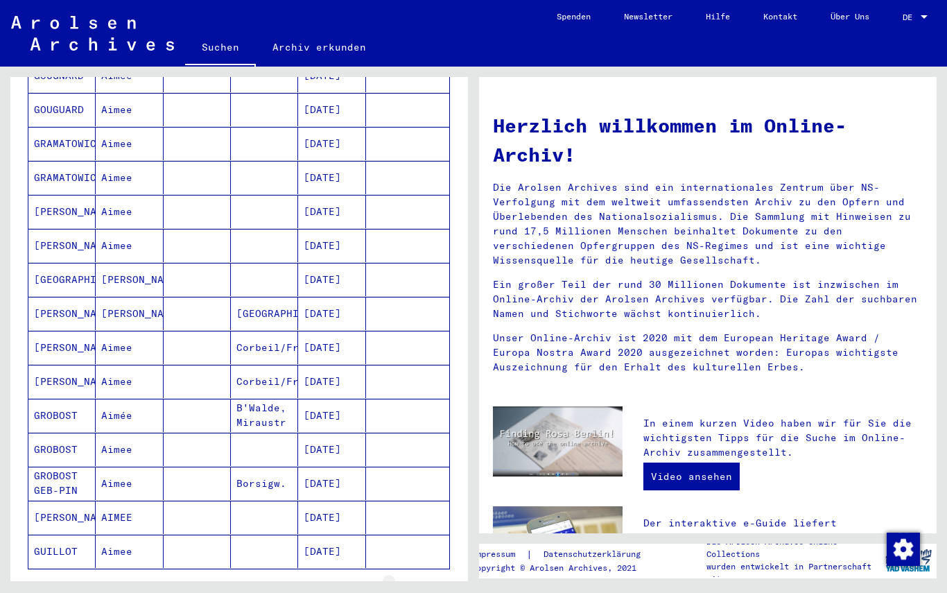
click at [409, 580] on icon "Next page" at bounding box center [402, 589] width 19 height 19
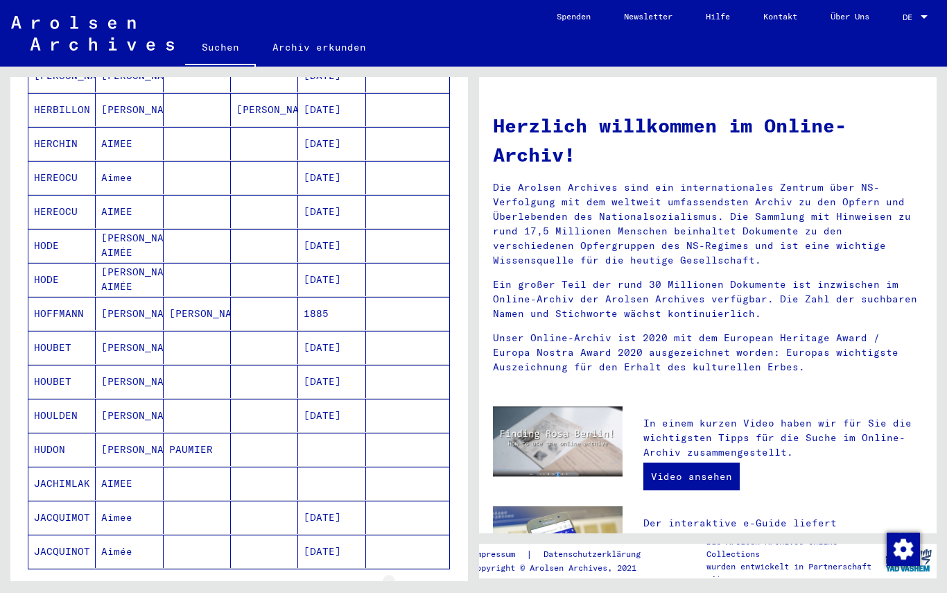
click at [409, 580] on icon "Next page" at bounding box center [402, 589] width 19 height 19
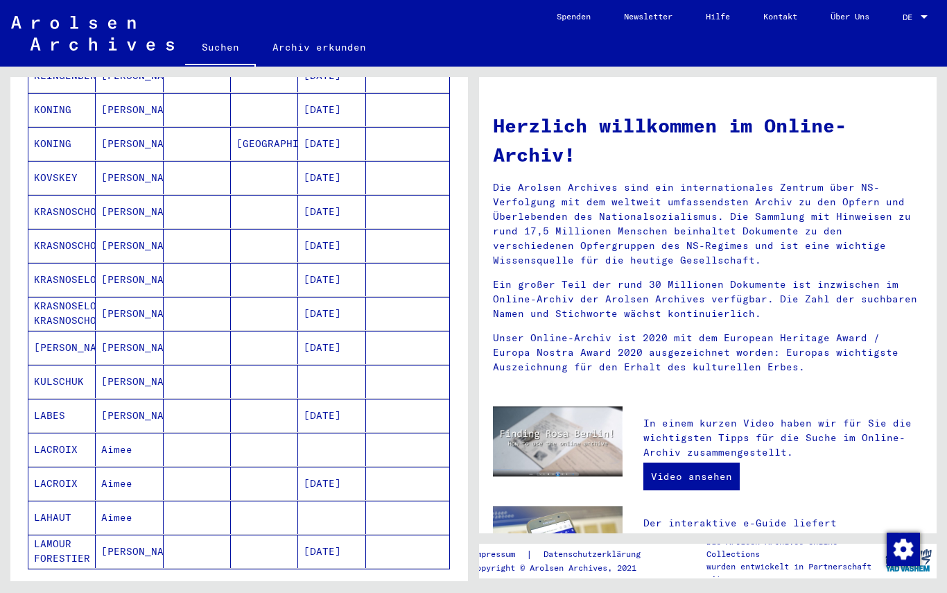
click at [410, 580] on icon "Next page" at bounding box center [402, 589] width 19 height 19
type input "**"
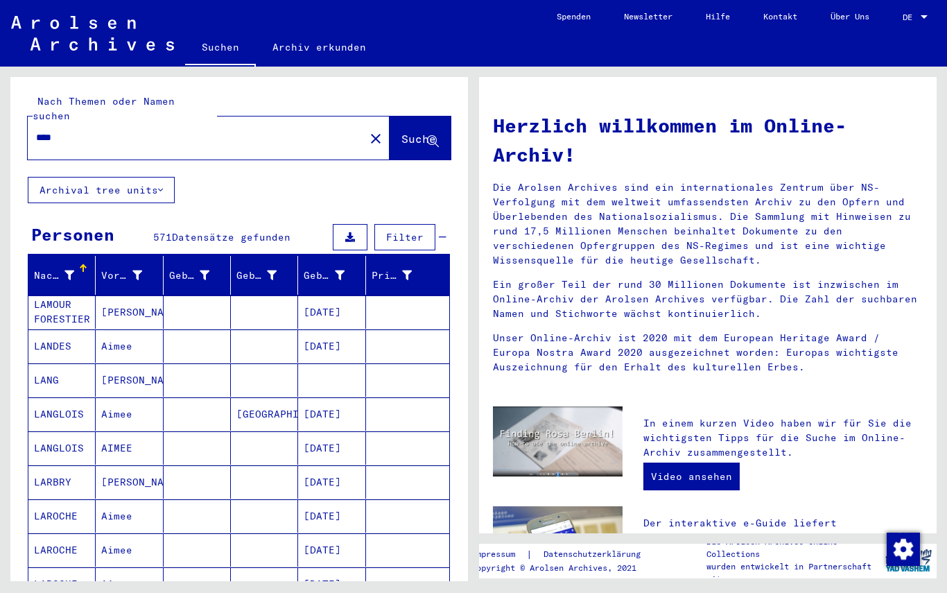
scroll to position [0, 0]
click at [75, 130] on input "***" at bounding box center [192, 137] width 312 height 15
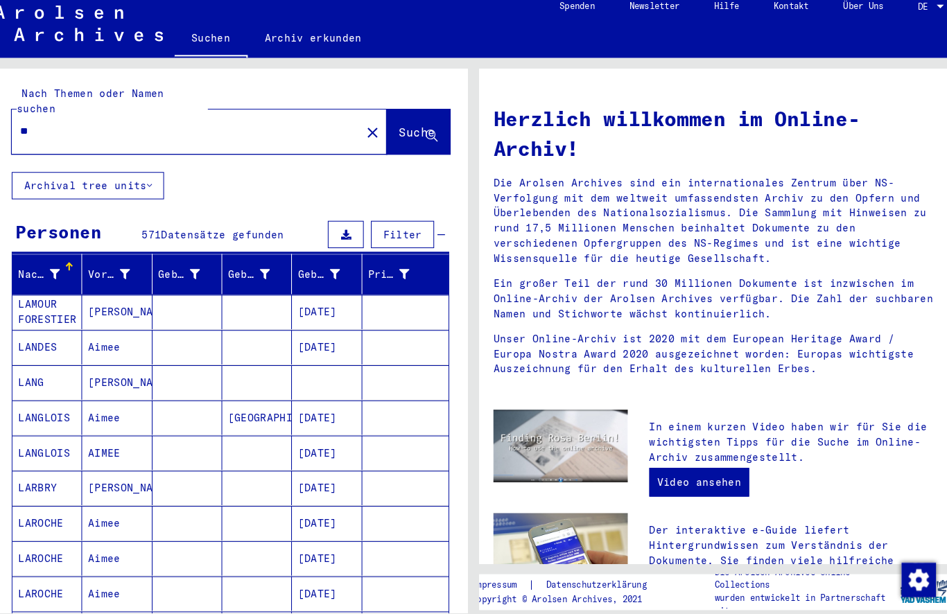
type input "*"
type input "******"
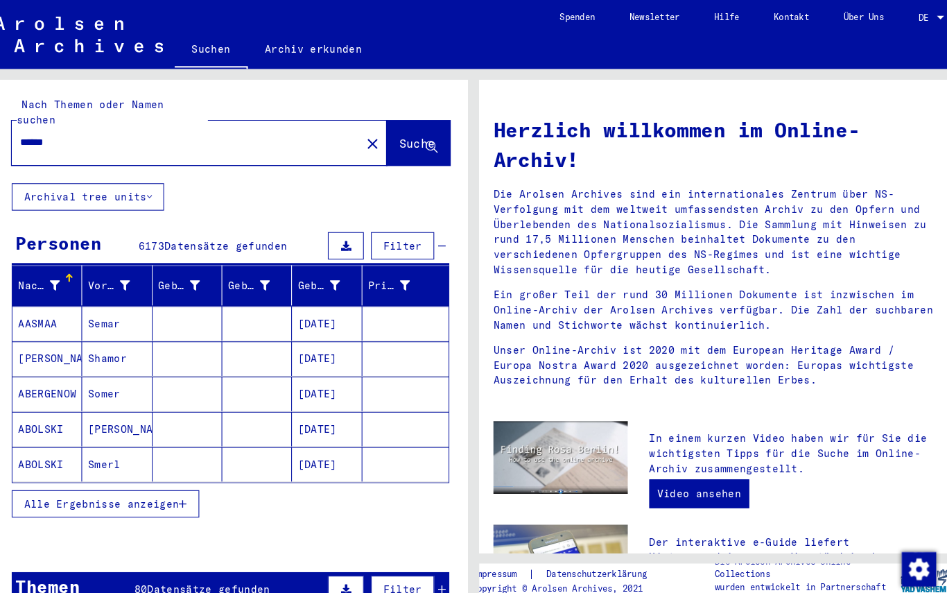
click at [42, 479] on button "Alle Ergebnisse anzeigen" at bounding box center [118, 486] width 181 height 26
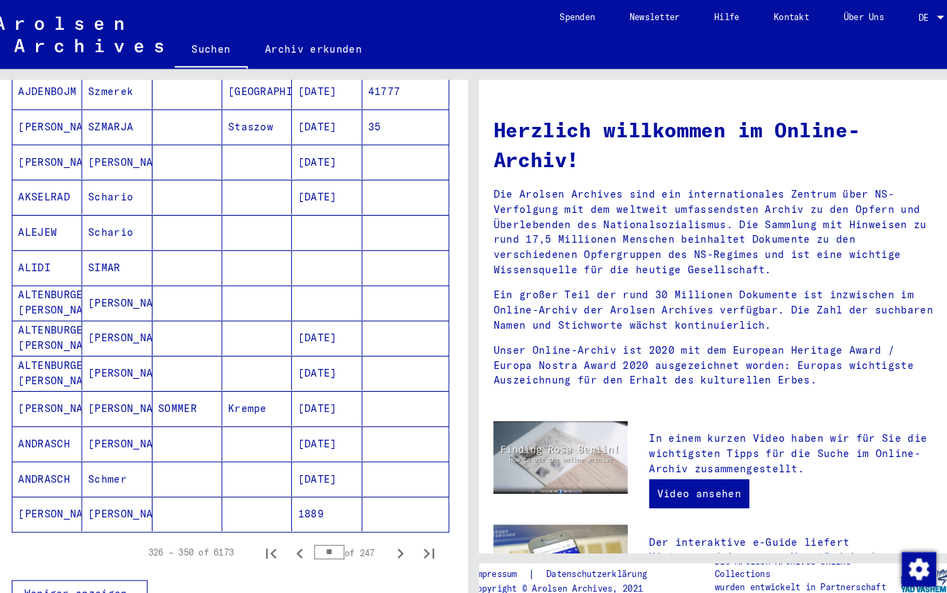
scroll to position [635, 0]
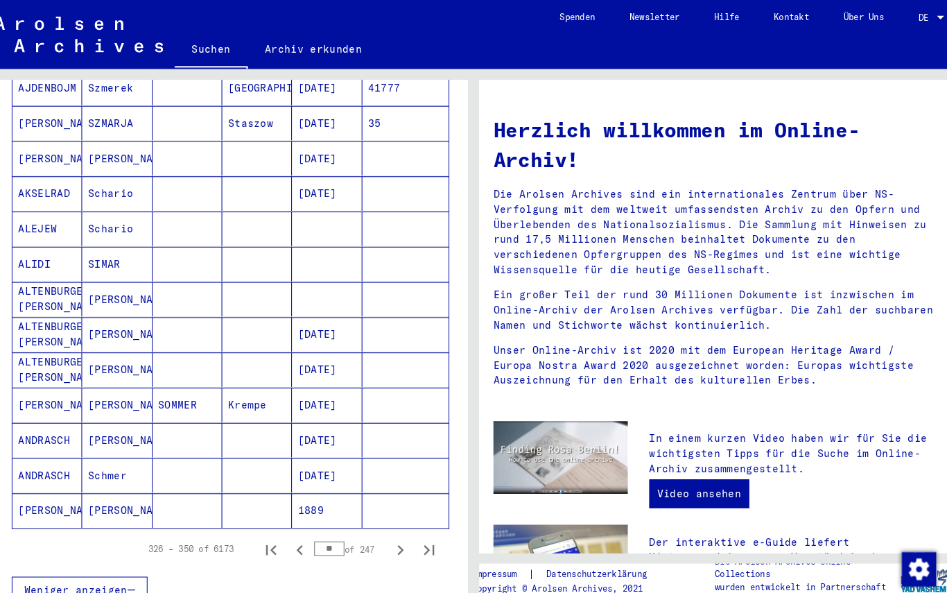
click at [400, 526] on icon "Next page" at bounding box center [403, 531] width 6 height 10
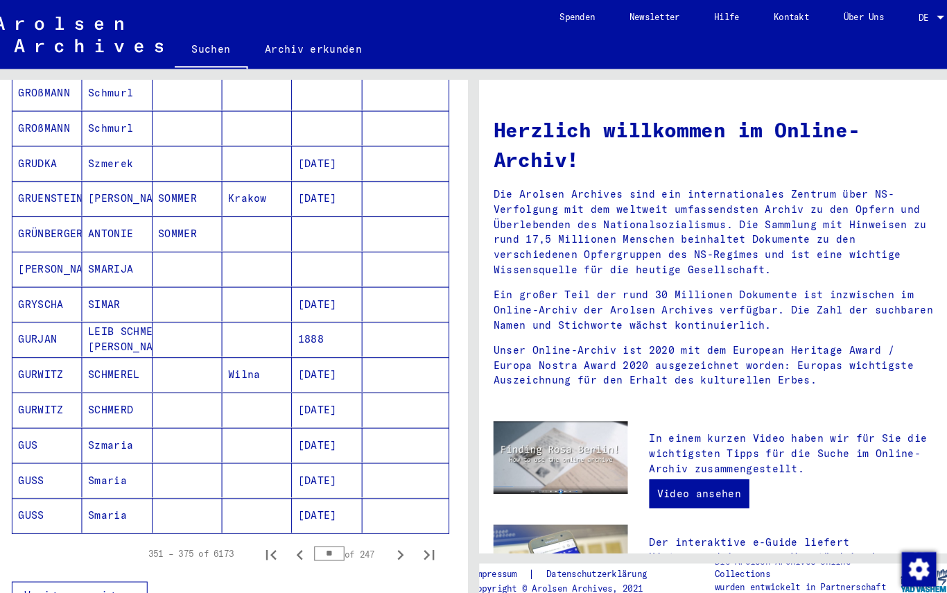
scroll to position [648, 0]
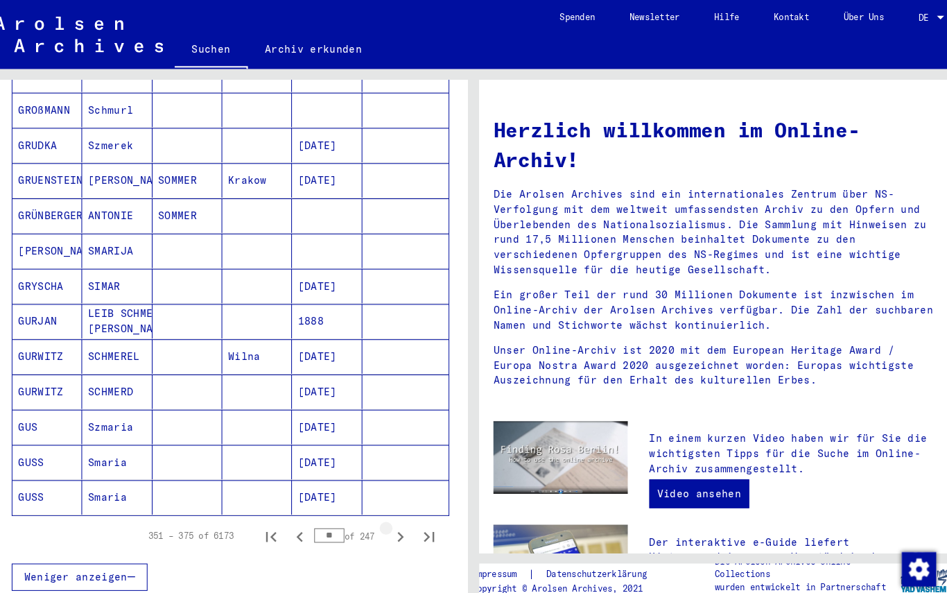
click at [393, 508] on icon "Next page" at bounding box center [402, 517] width 19 height 19
type input "**"
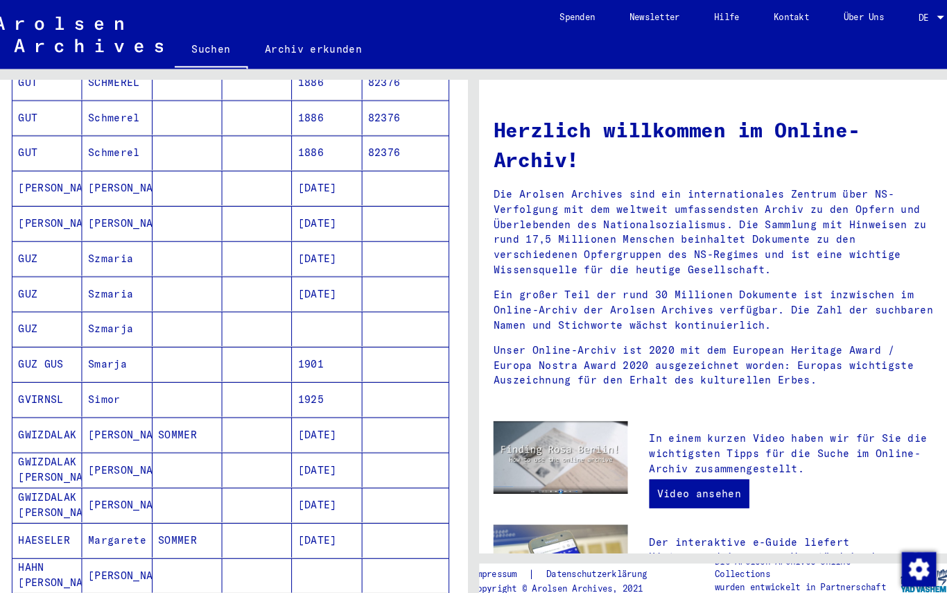
scroll to position [329, 0]
